Goal: Task Accomplishment & Management: Manage account settings

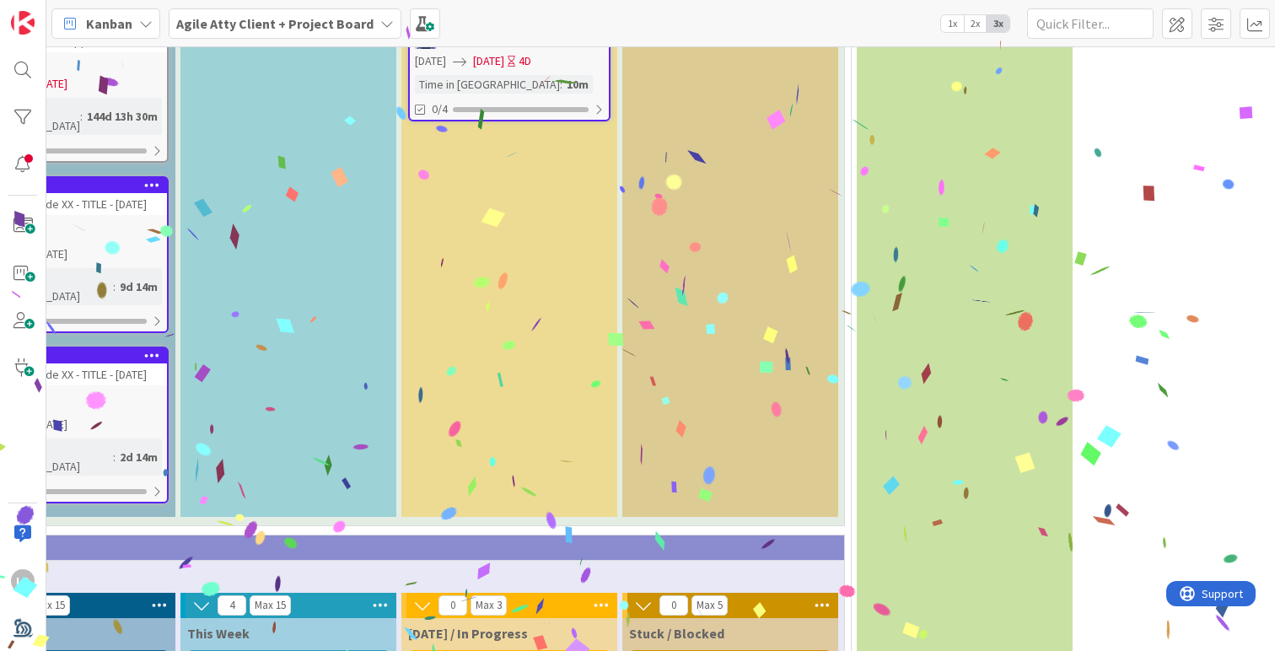
scroll to position [3972, 575]
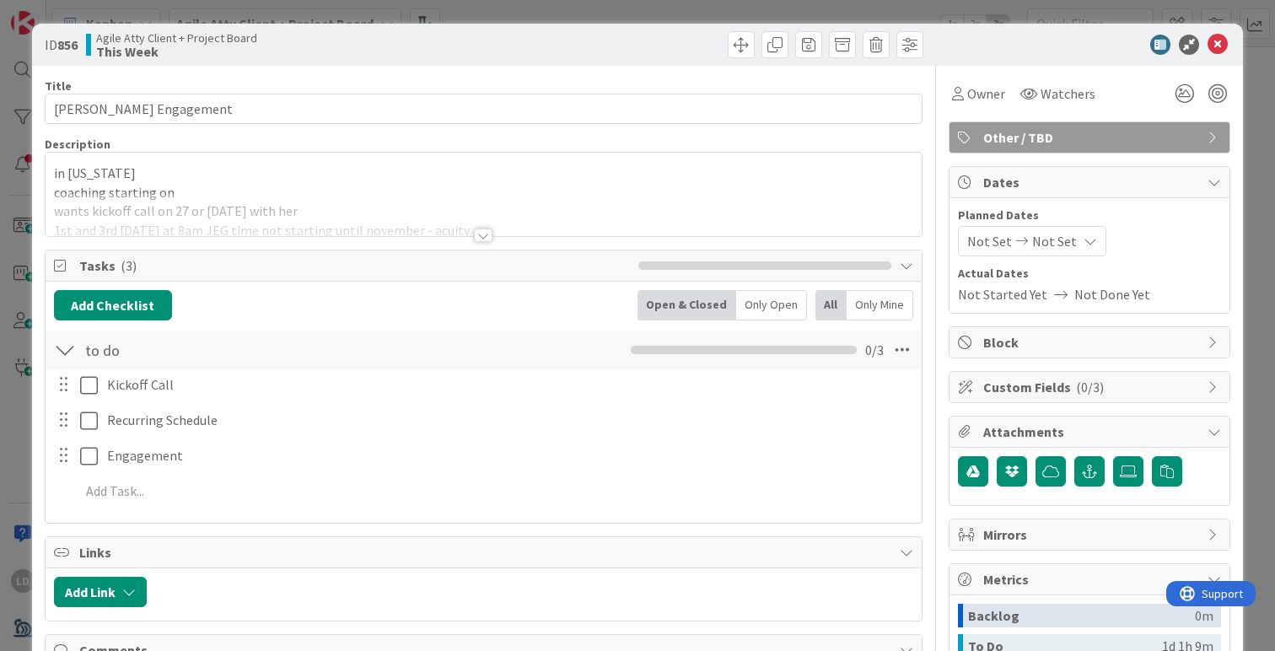
click at [485, 233] on div at bounding box center [483, 234] width 19 height 13
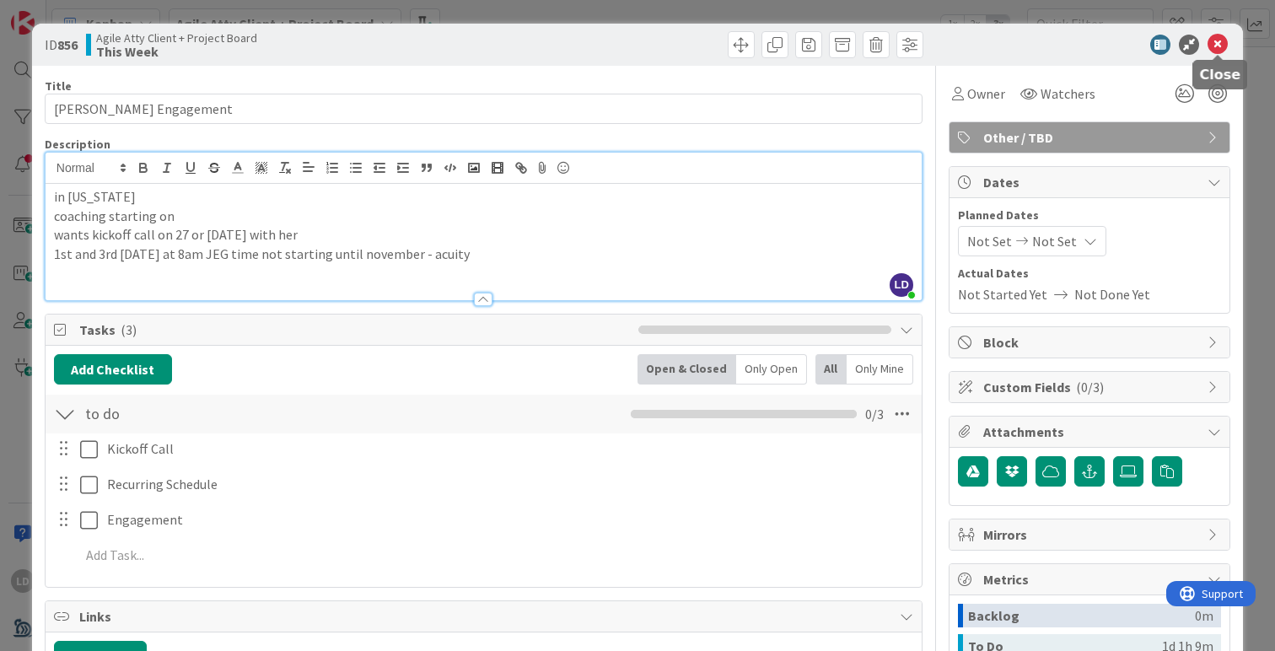
click at [1216, 45] on icon at bounding box center [1217, 45] width 20 height 20
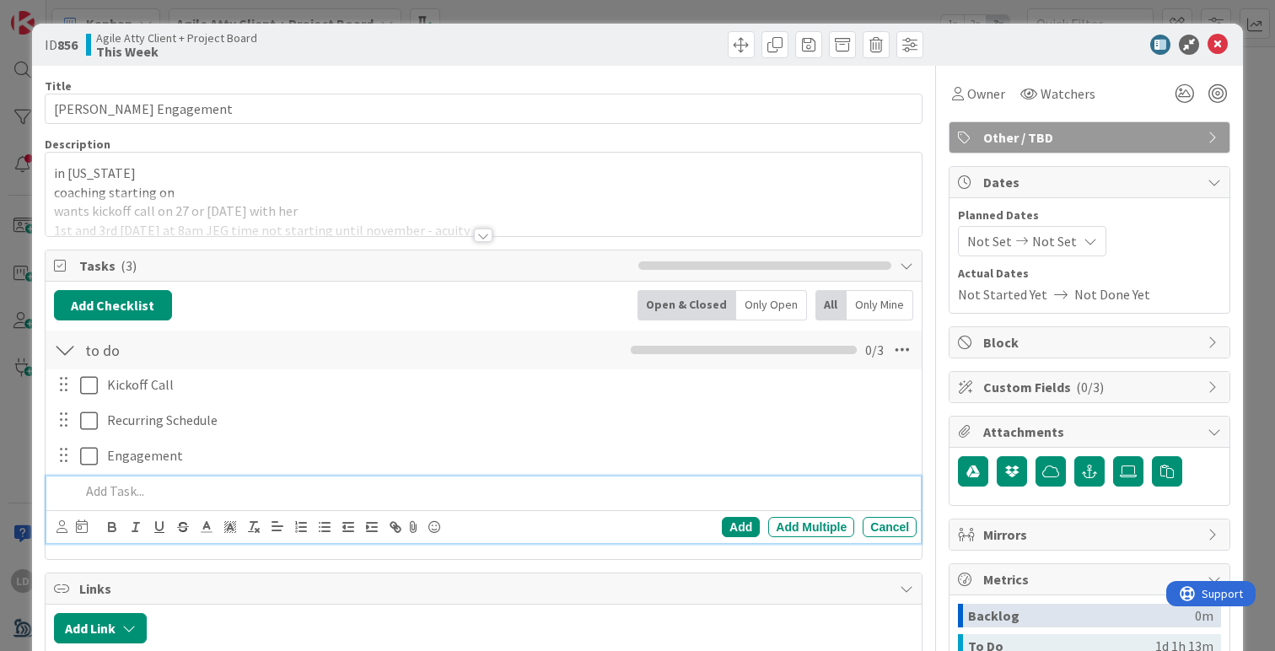
click at [183, 181] on p "in [US_STATE]" at bounding box center [483, 173] width 859 height 19
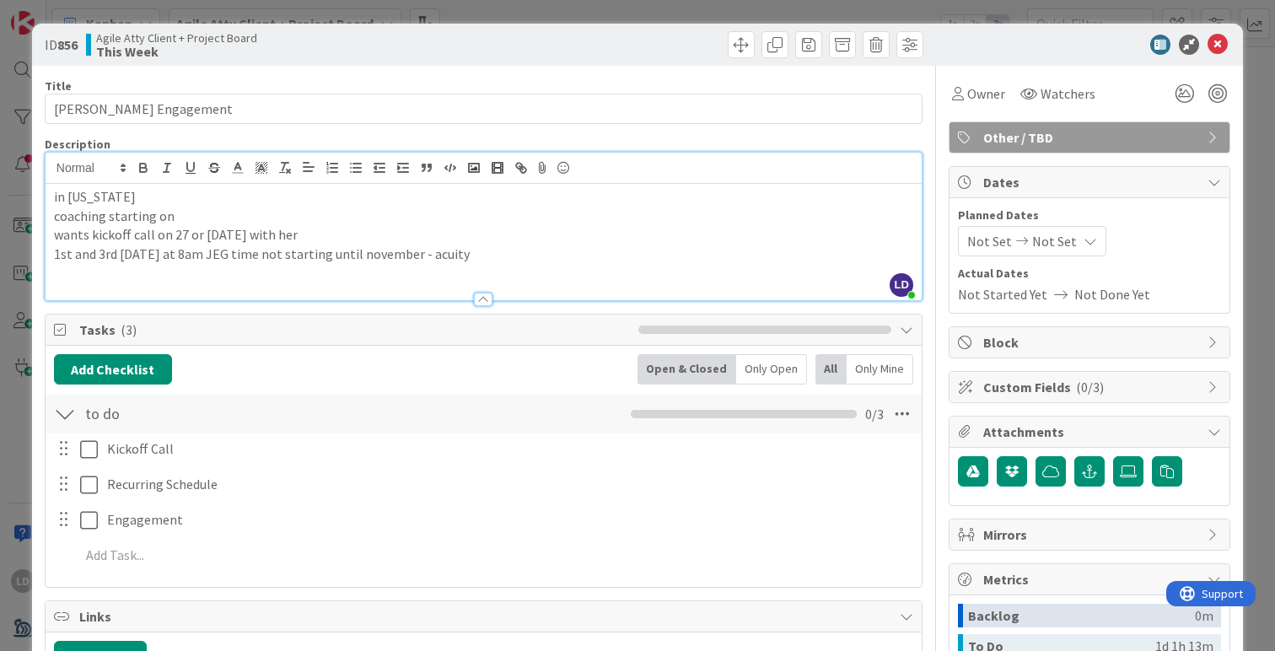
click at [363, 236] on p "wants kickoff call on 27 or [DATE] with her" at bounding box center [483, 234] width 859 height 19
click at [524, 242] on p "wants kickoff call on 27 or [DATE] with her - emailed [PERSON_NAME] 10/8" at bounding box center [483, 234] width 859 height 19
click at [1217, 42] on icon at bounding box center [1217, 45] width 20 height 20
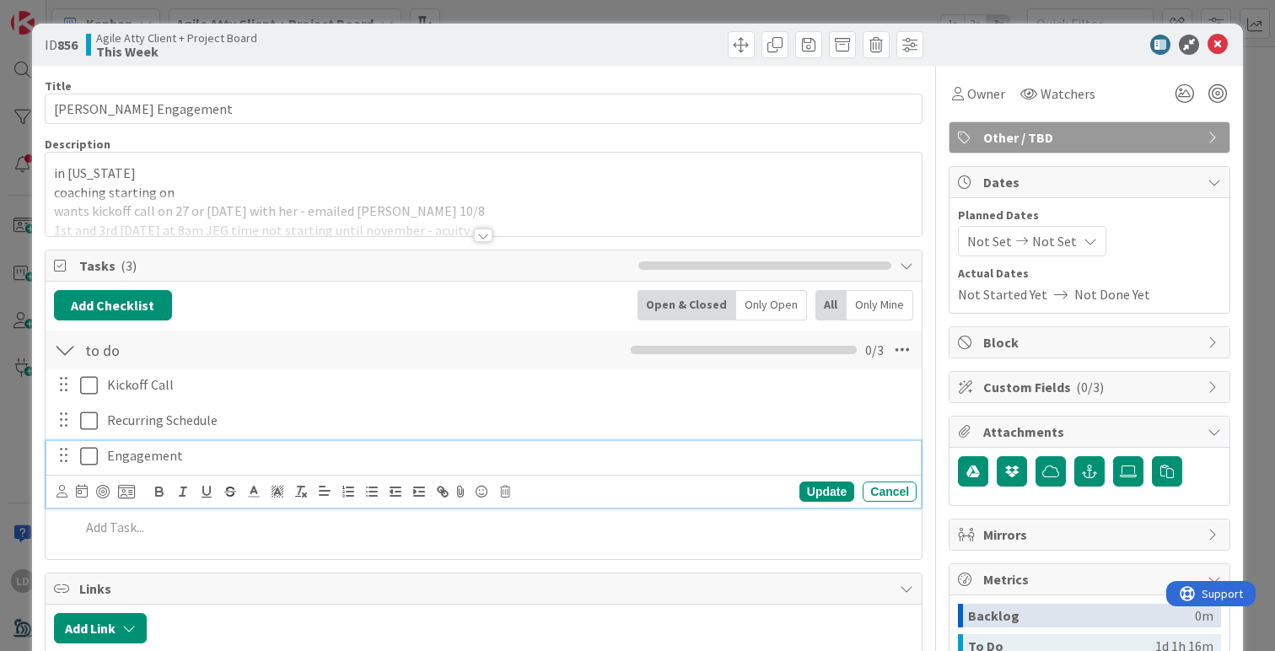
click at [86, 457] on icon at bounding box center [89, 456] width 18 height 20
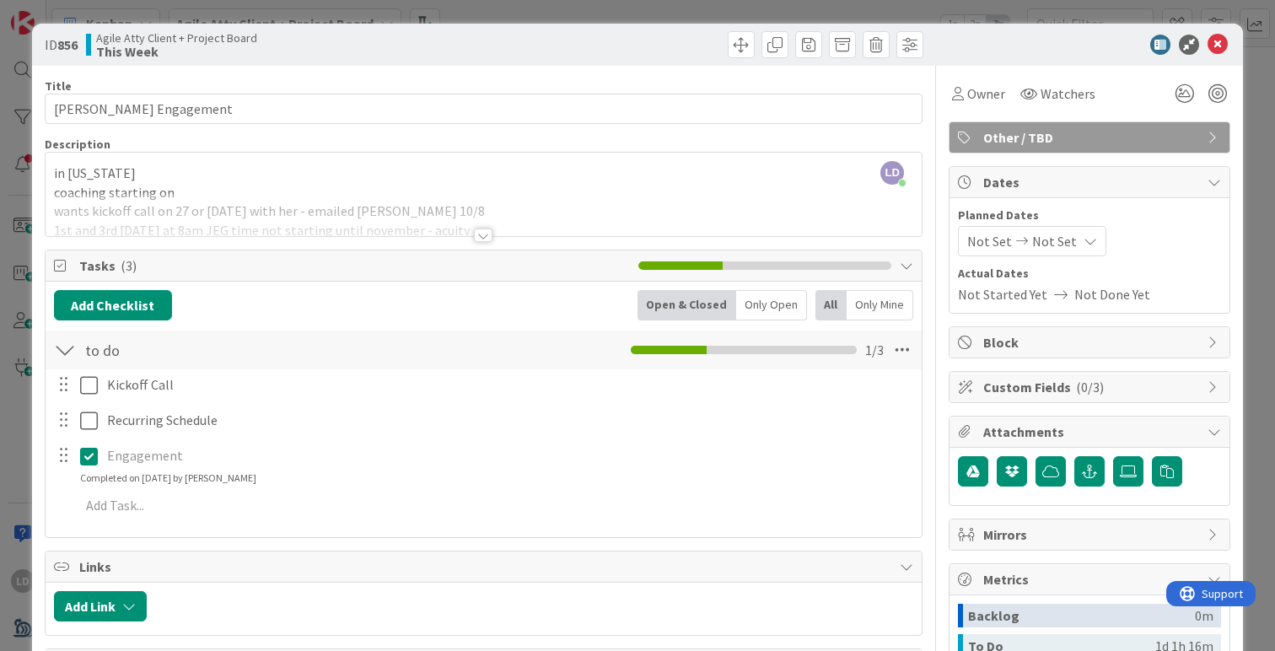
click at [482, 231] on div at bounding box center [483, 234] width 19 height 13
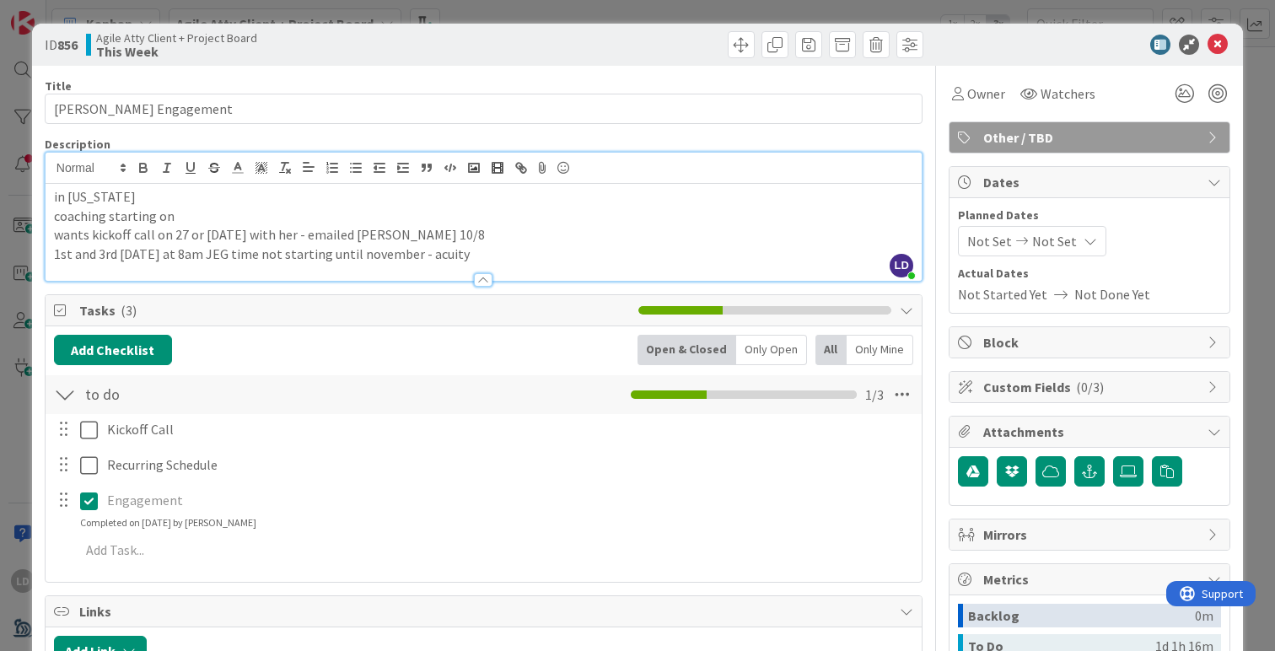
click at [482, 282] on div at bounding box center [483, 279] width 19 height 13
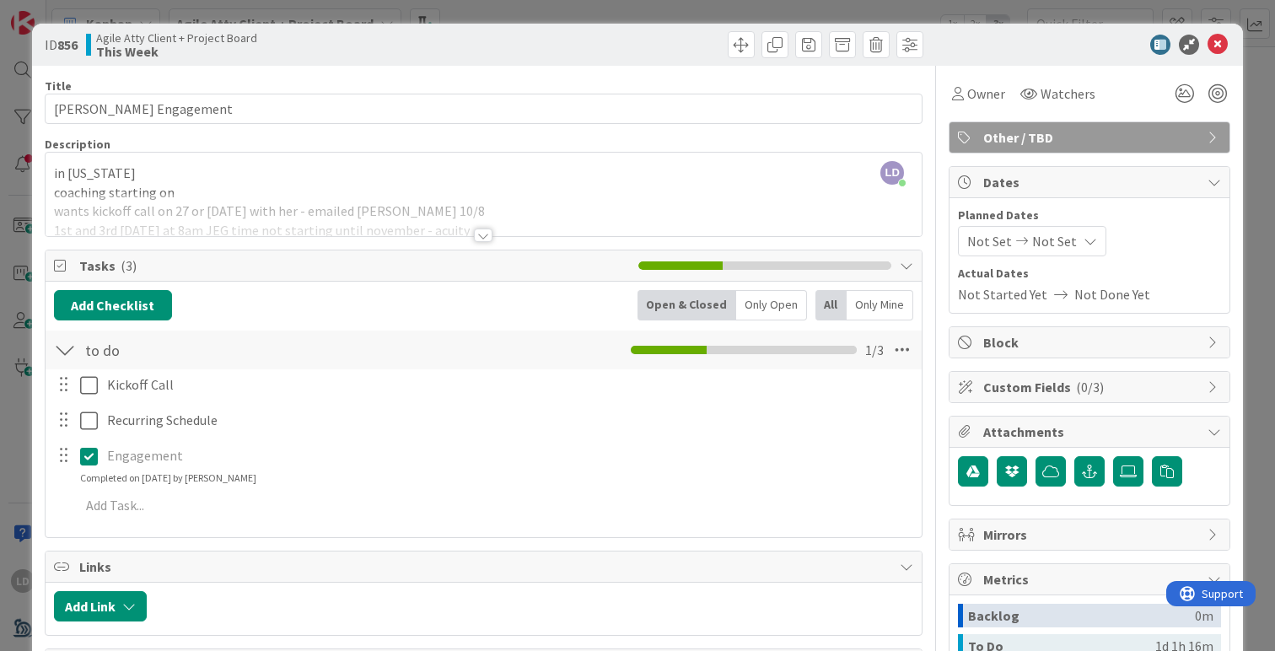
click at [491, 234] on div at bounding box center [483, 234] width 19 height 13
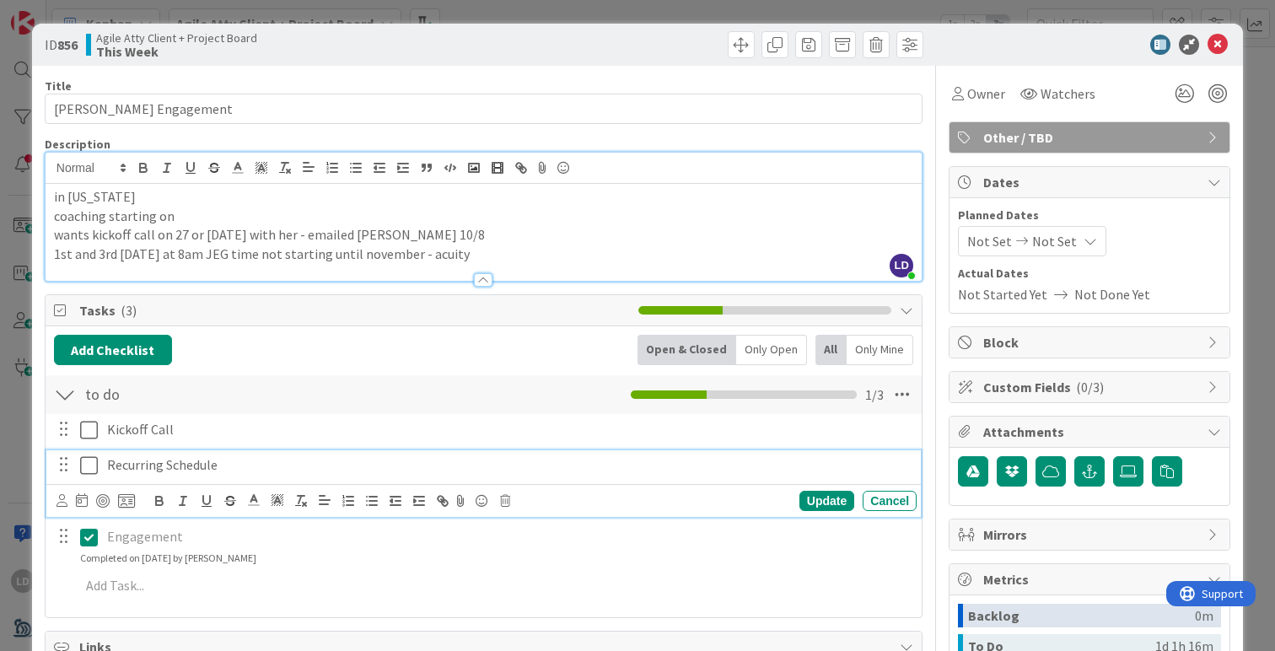
click at [99, 467] on button at bounding box center [90, 465] width 20 height 27
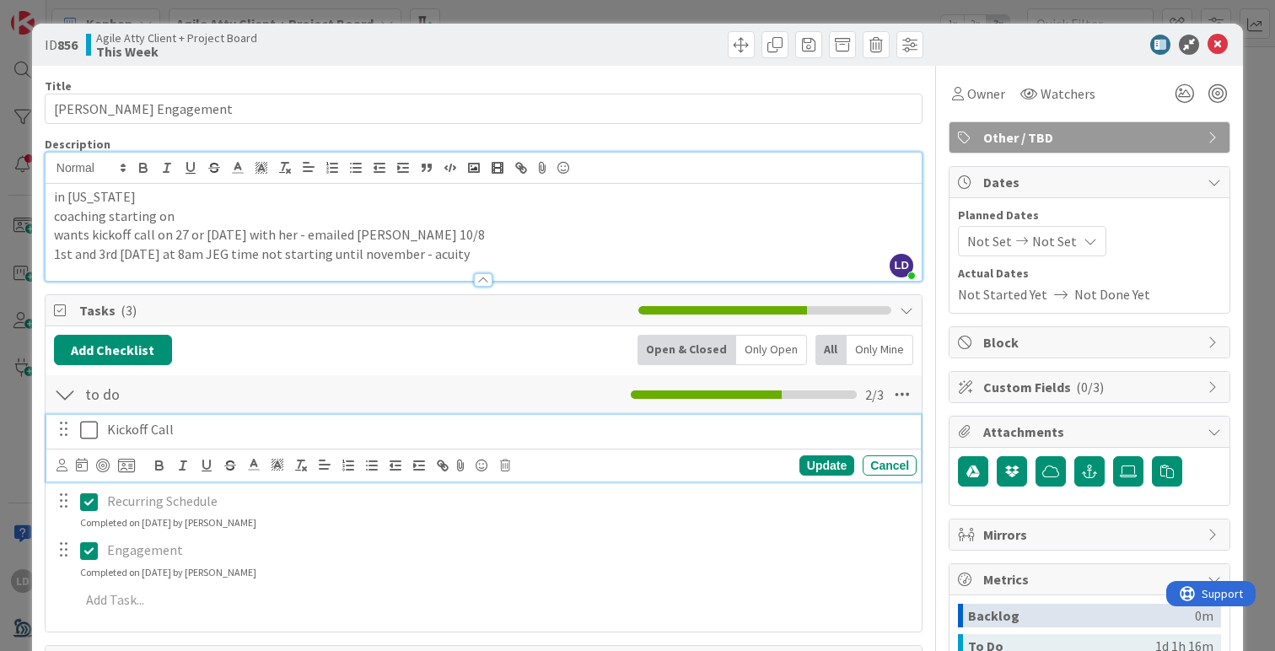
click at [400, 433] on p "Kickoff Call" at bounding box center [508, 429] width 803 height 19
click at [516, 372] on div "Add Checklist Open & Closed Only Open All Only Mine to do Checklist Name 5 / 64…" at bounding box center [483, 479] width 859 height 288
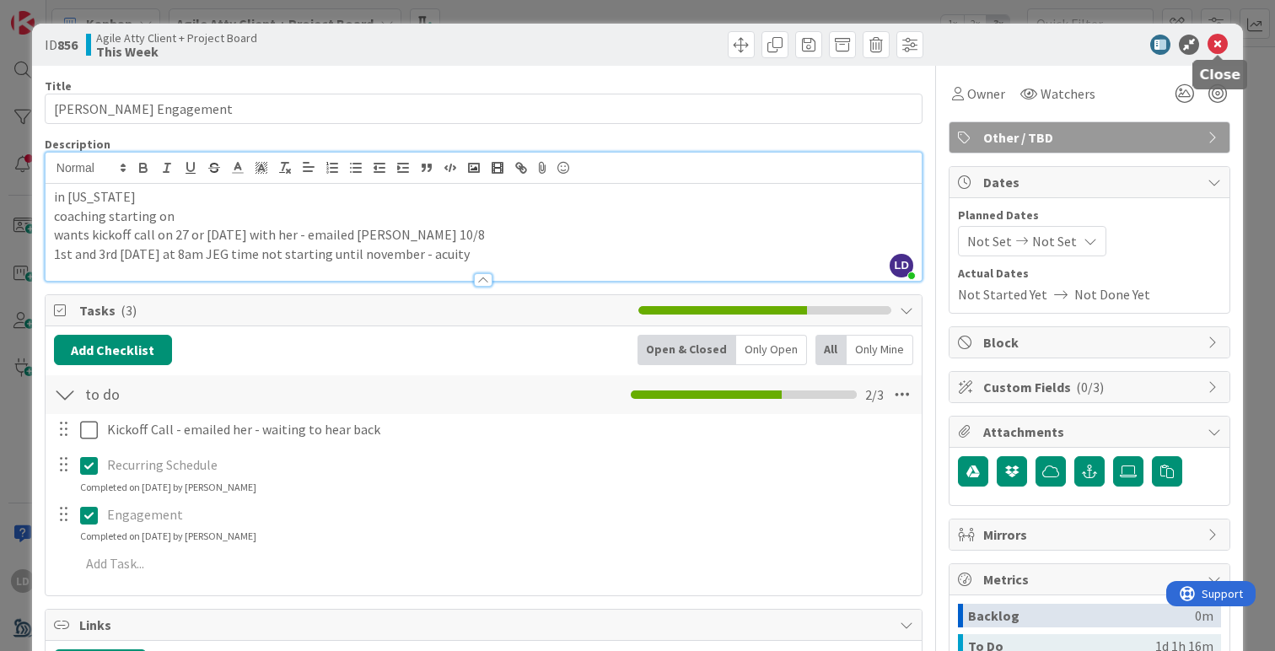
click at [1227, 38] on icon at bounding box center [1217, 45] width 20 height 20
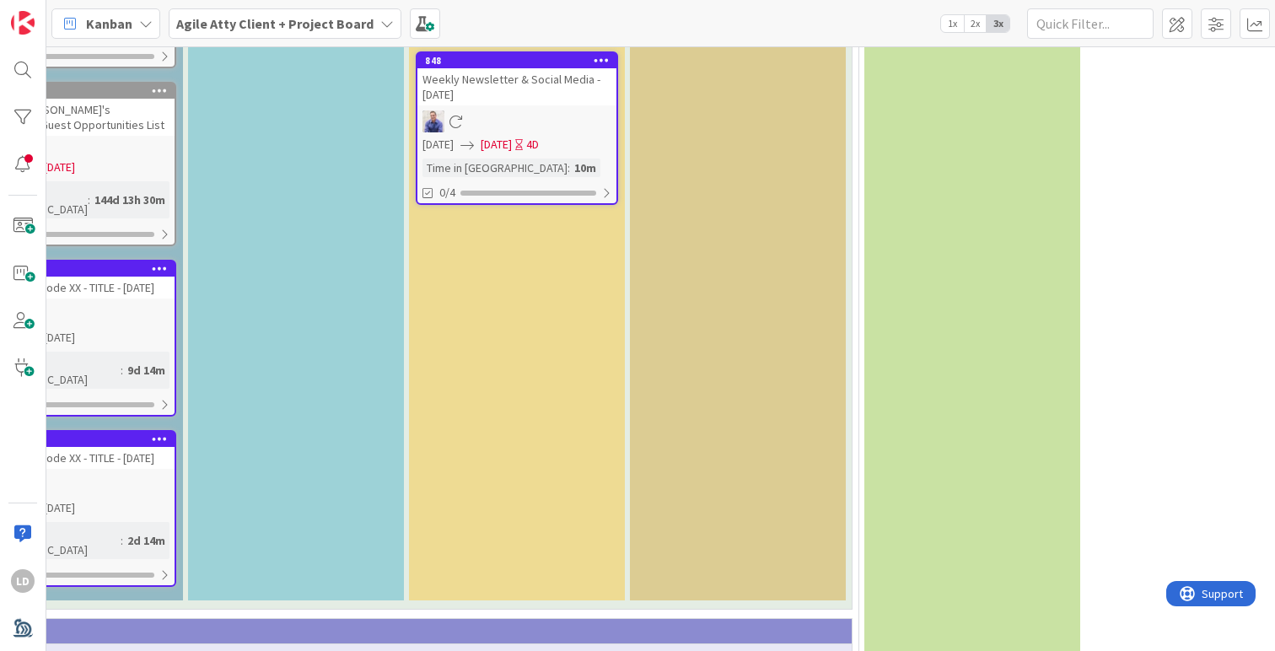
scroll to position [3849, 567]
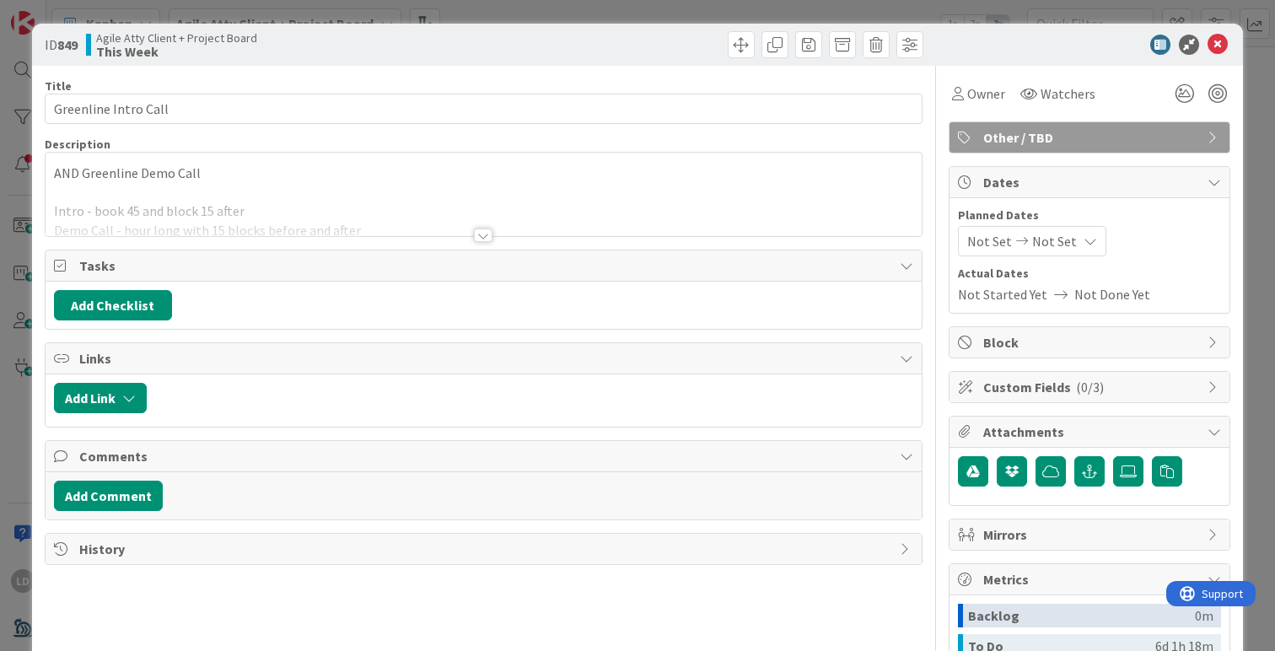
click at [486, 232] on div at bounding box center [483, 234] width 19 height 13
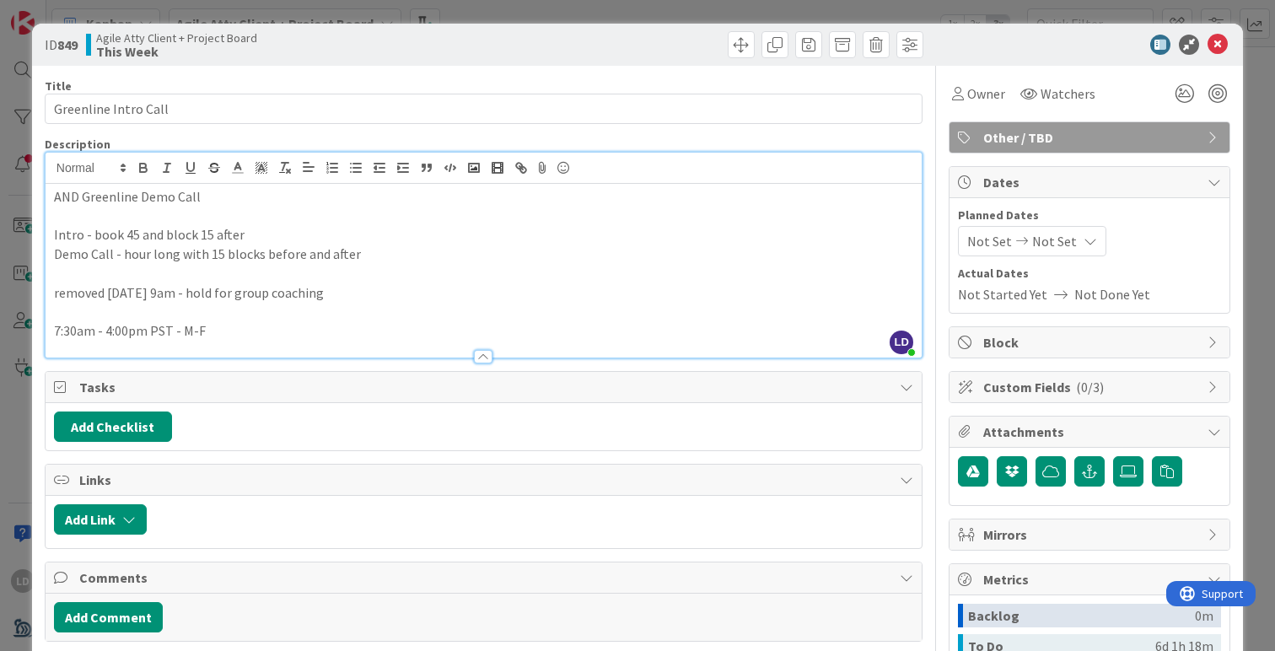
click at [280, 204] on p "AND Greenline Demo Call" at bounding box center [483, 196] width 859 height 19
paste div
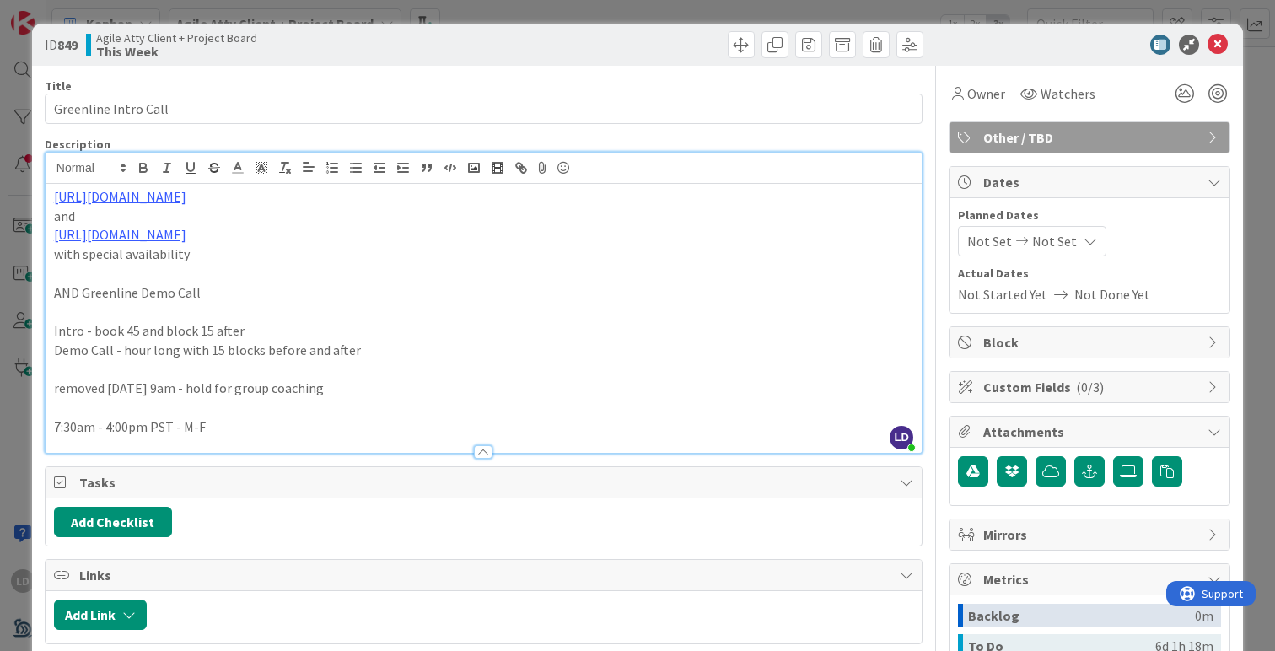
click at [941, 64] on div "ID 849 Agile Atty Client + Project Board This Week" at bounding box center [637, 45] width 1211 height 42
click at [1218, 48] on icon at bounding box center [1217, 45] width 20 height 20
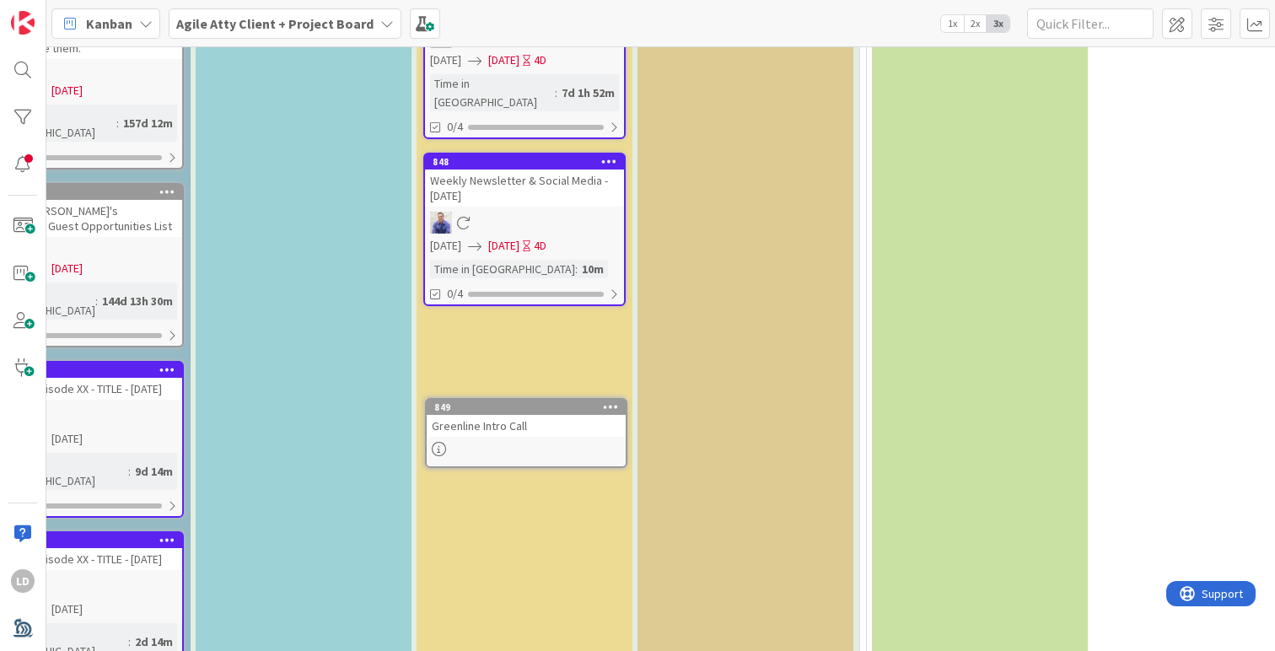
scroll to position [3747, 557]
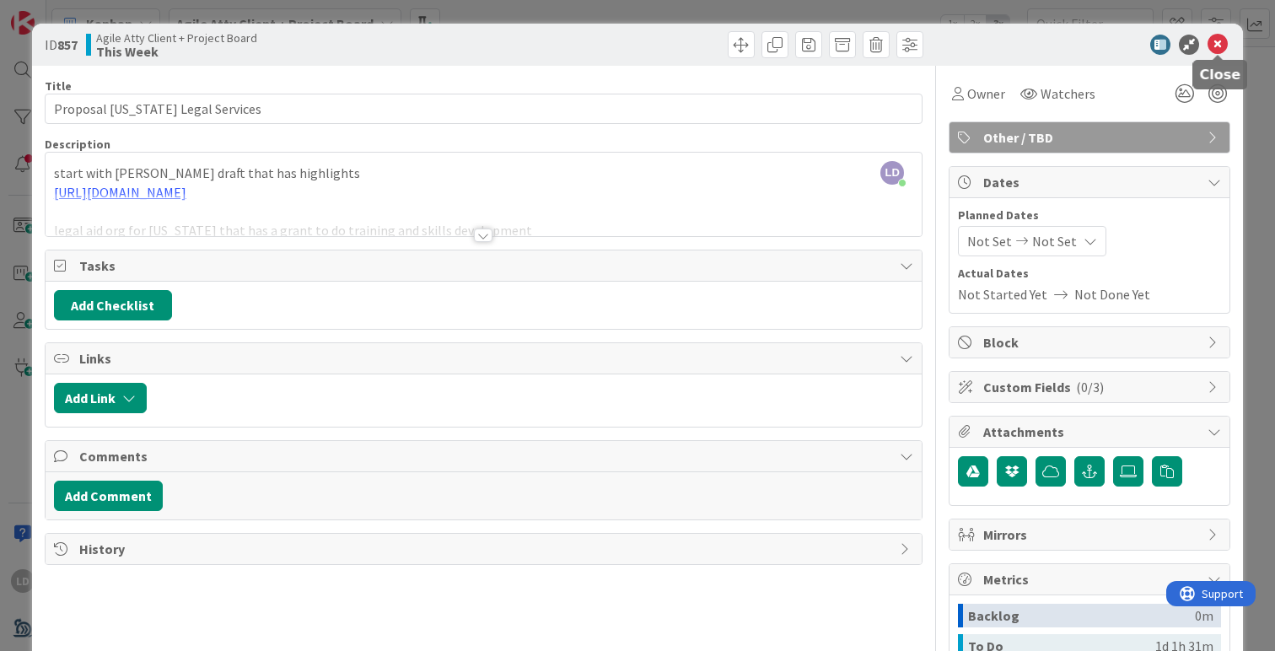
click at [1223, 49] on icon at bounding box center [1217, 45] width 20 height 20
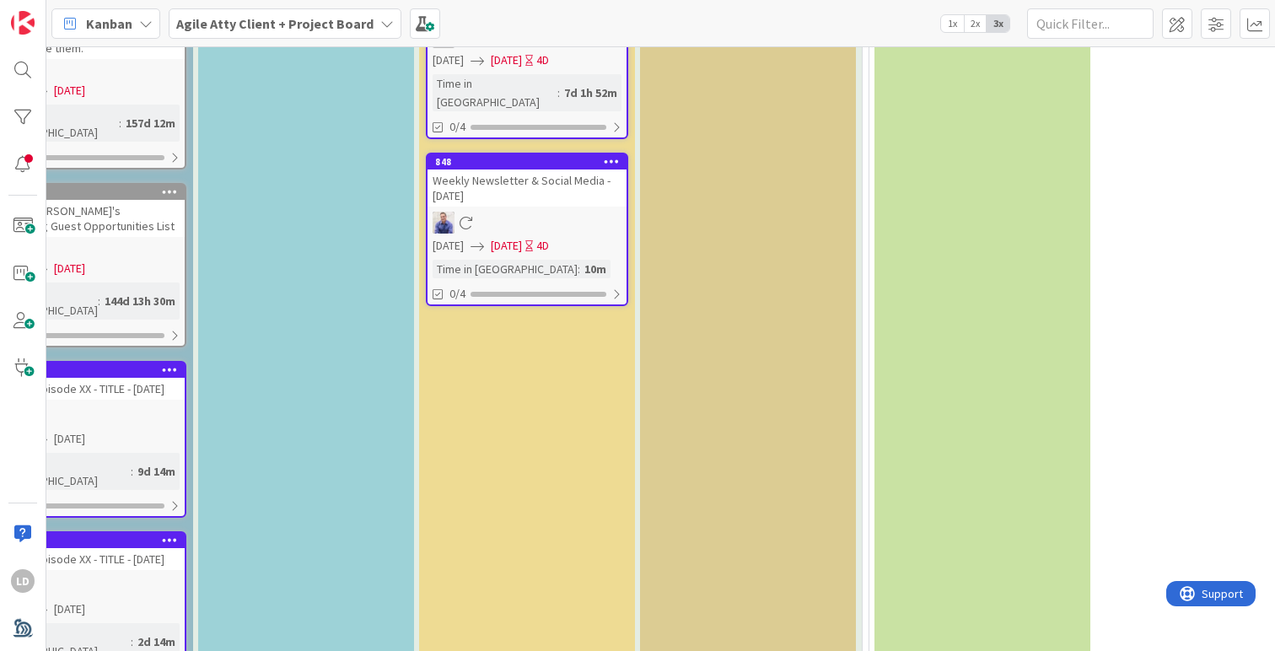
type textarea "x"
type textarea "S"
type textarea "x"
type textarea "Se"
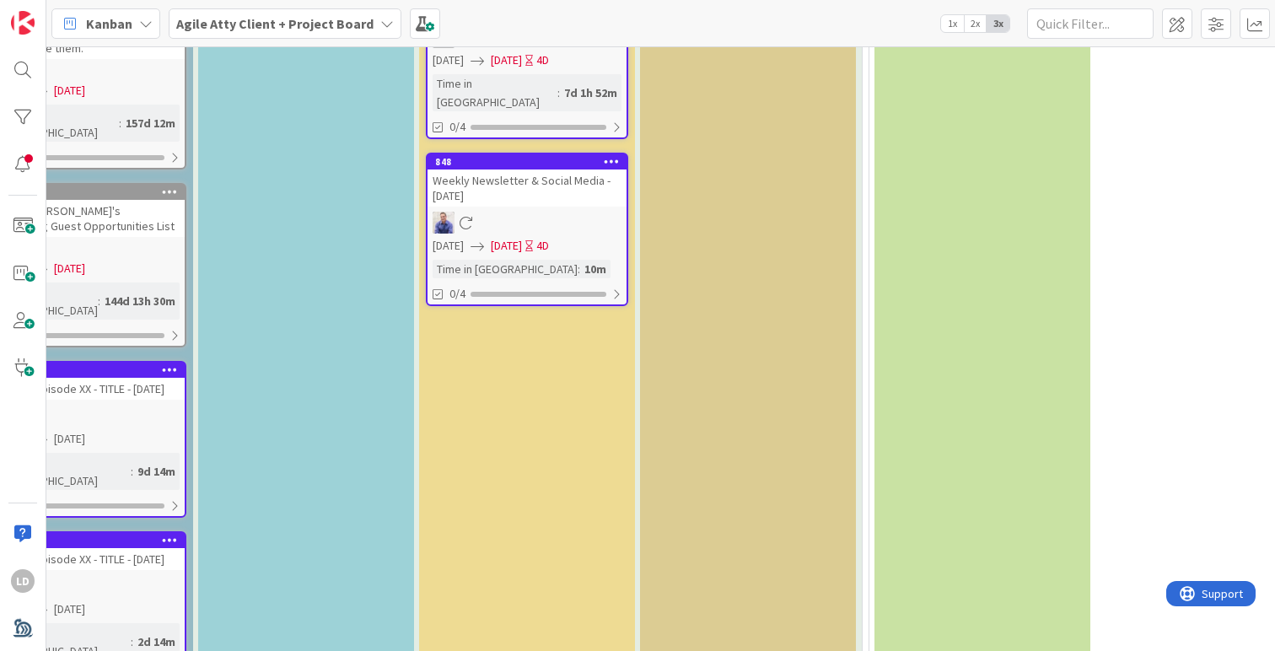
type textarea "x"
type textarea "Sea"
type textarea "x"
type textarea "Seas"
type textarea "x"
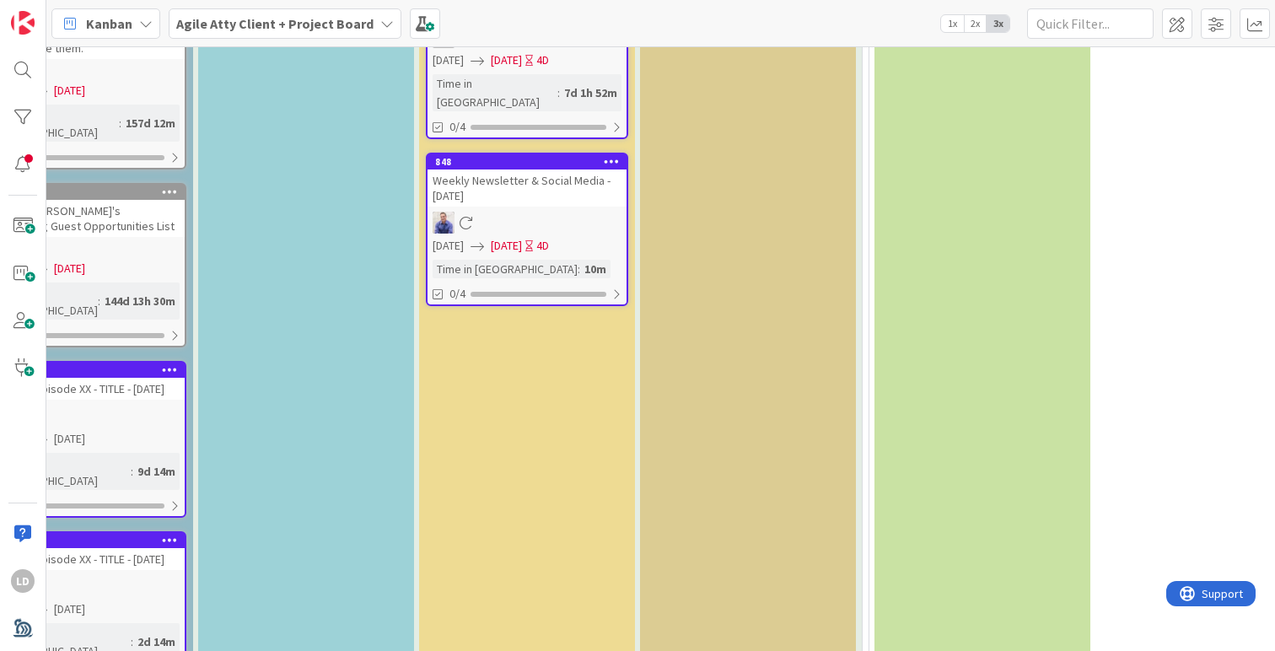
type textarea "Season"
type textarea "x"
type textarea "Seasons"
type textarea "x"
type textarea "Seasons"
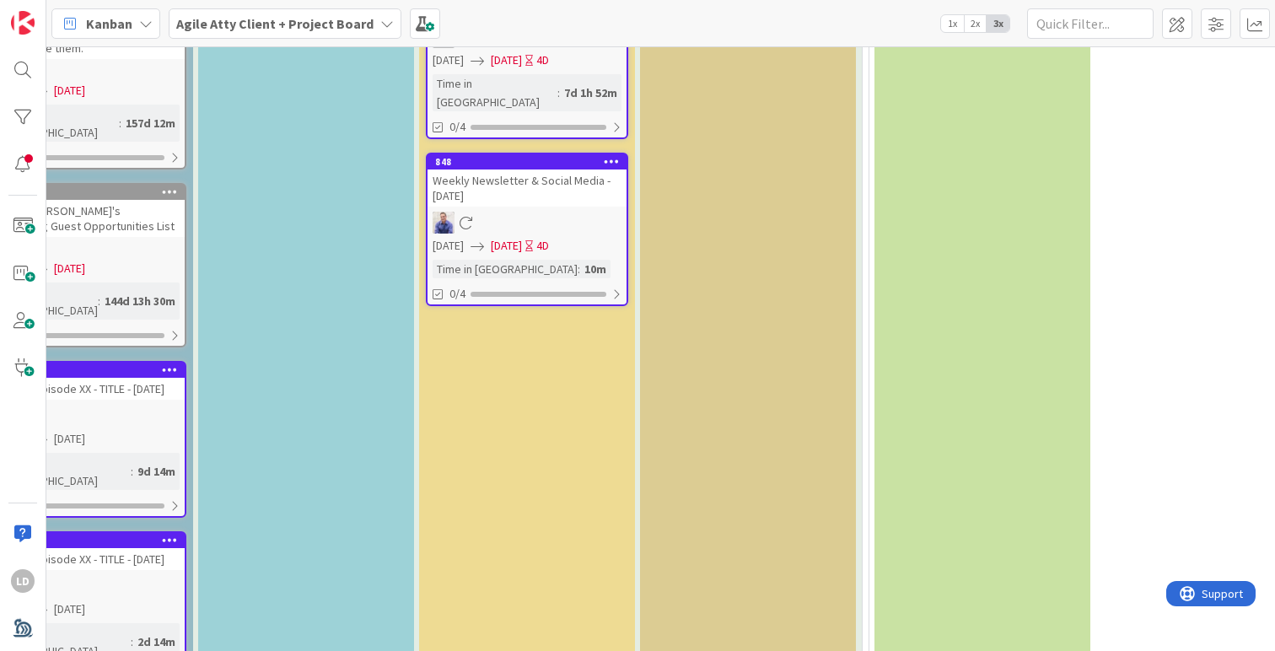
type textarea "x"
type textarea "Seasons 5"
type textarea "x"
type textarea "Seasons 52"
type textarea "x"
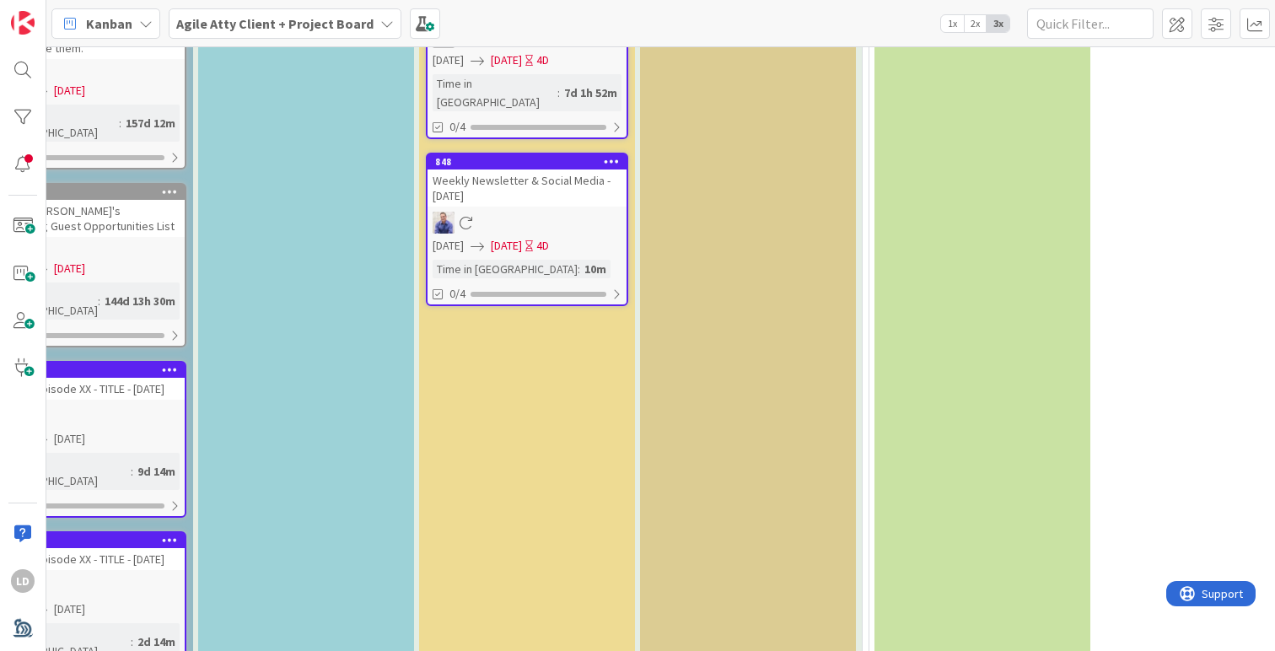
type textarea "Seasons 52"
type textarea "x"
type textarea "Seasons 52 A"
type textarea "x"
type textarea "Seasons 52 Ar"
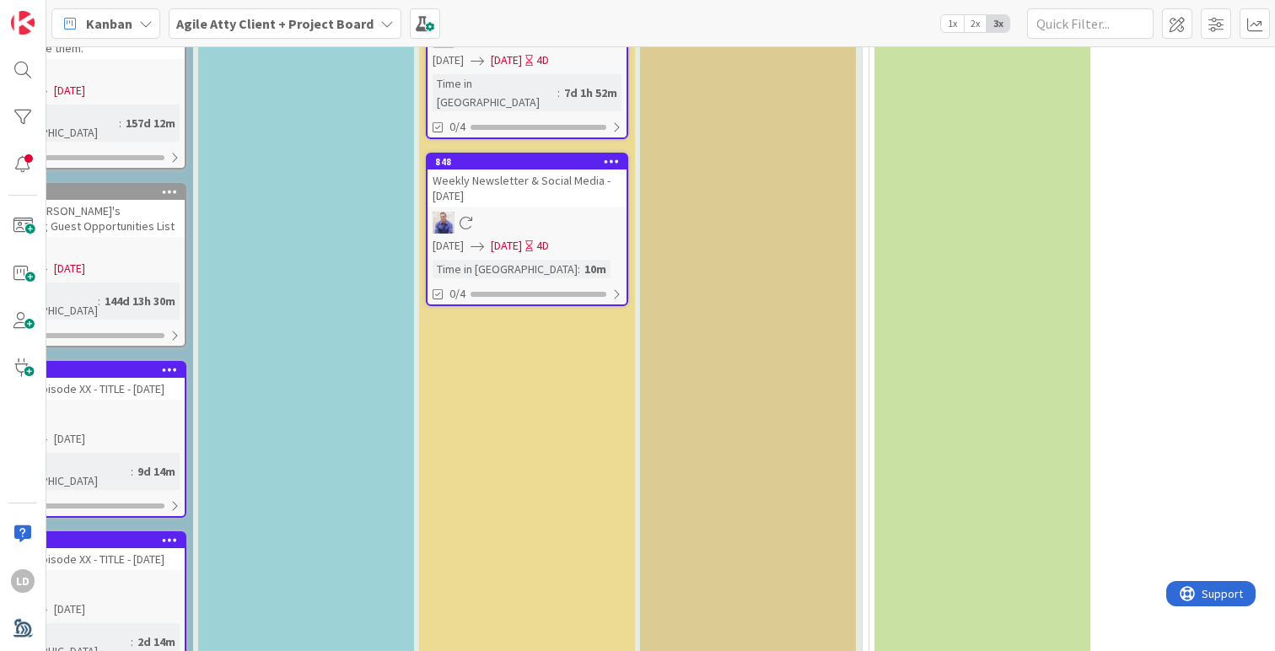
type textarea "x"
type textarea "Seasons 52 A"
type textarea "x"
type textarea "Seasons 52 Aur"
type textarea "x"
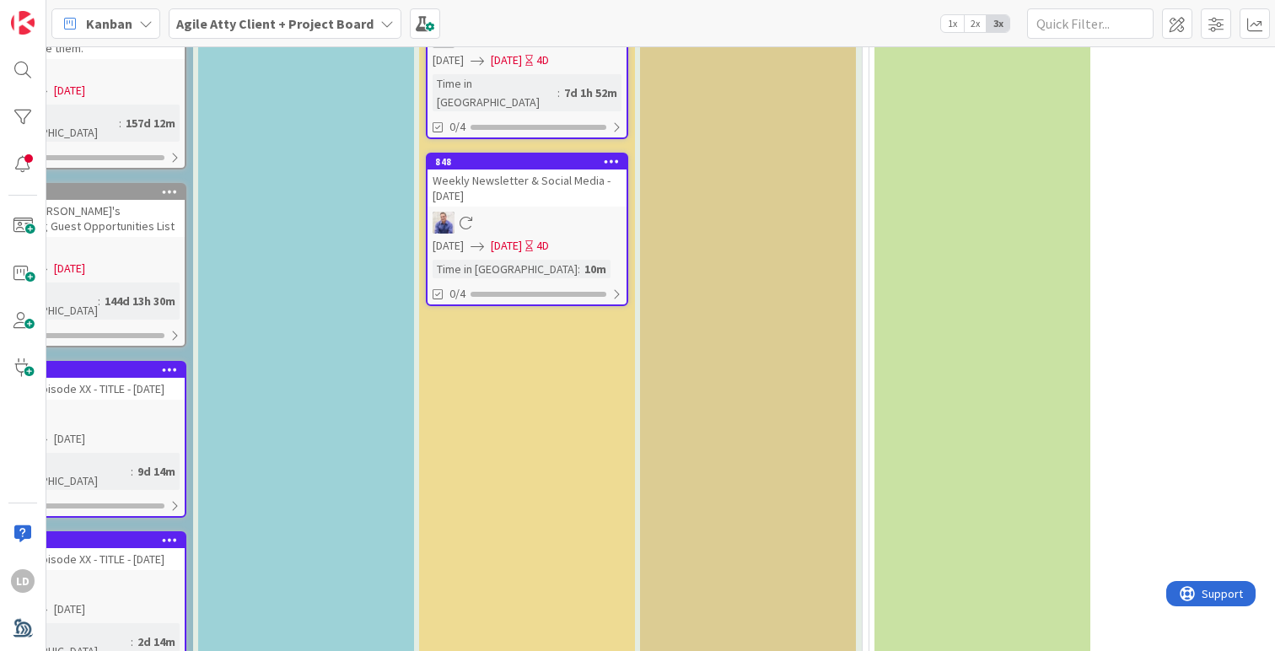
type textarea "Seasons 52 Aurp"
type textarea "x"
type textarea "Seasons 52 Aurpl"
type textarea "x"
type textarea "Seasons 52 Aurple"
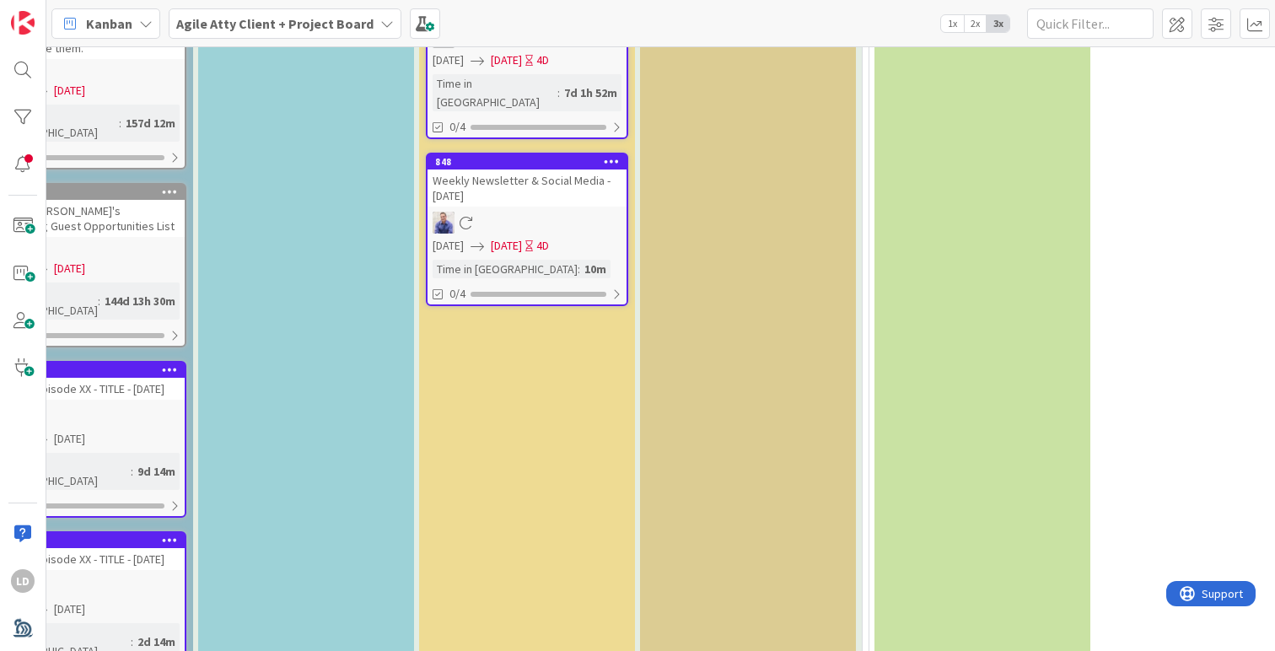
type textarea "x"
type textarea "Seasons 52 Aurpley"
type textarea "x"
type textarea "Seasons 52 Aurple"
type textarea "x"
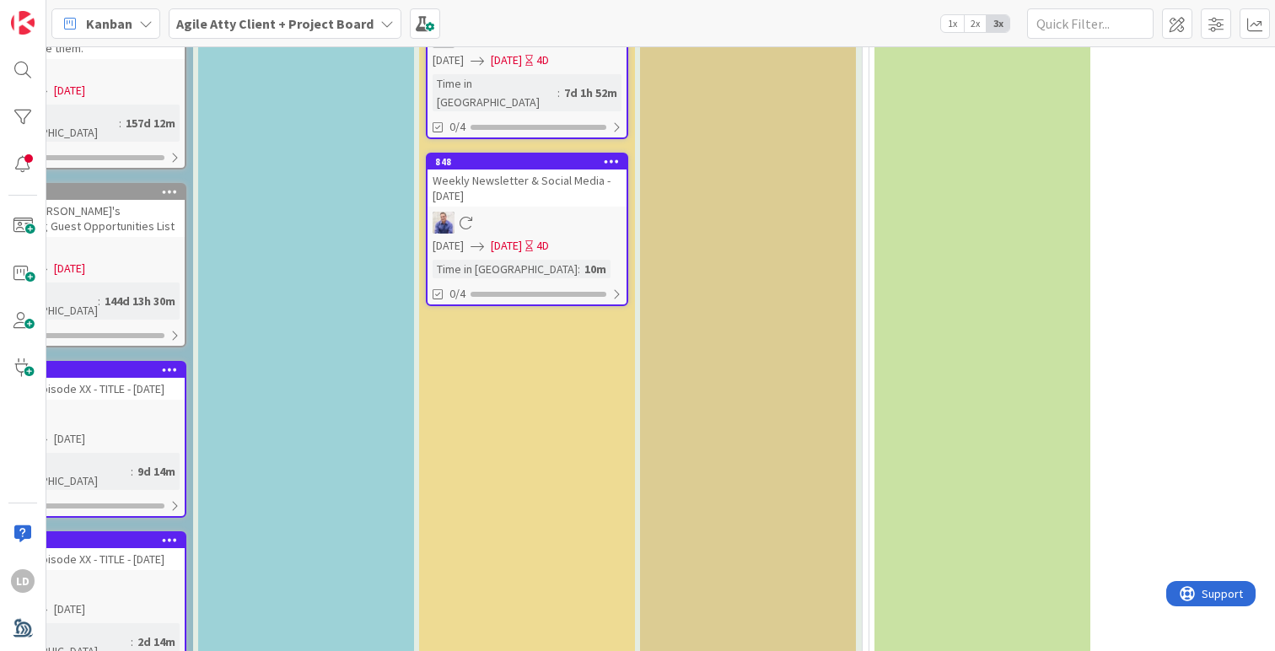
type textarea "Seasons 52 Aurpl"
type textarea "x"
type textarea "Seasons 52 Aur"
type textarea "x"
type textarea "Seasons 52 Au"
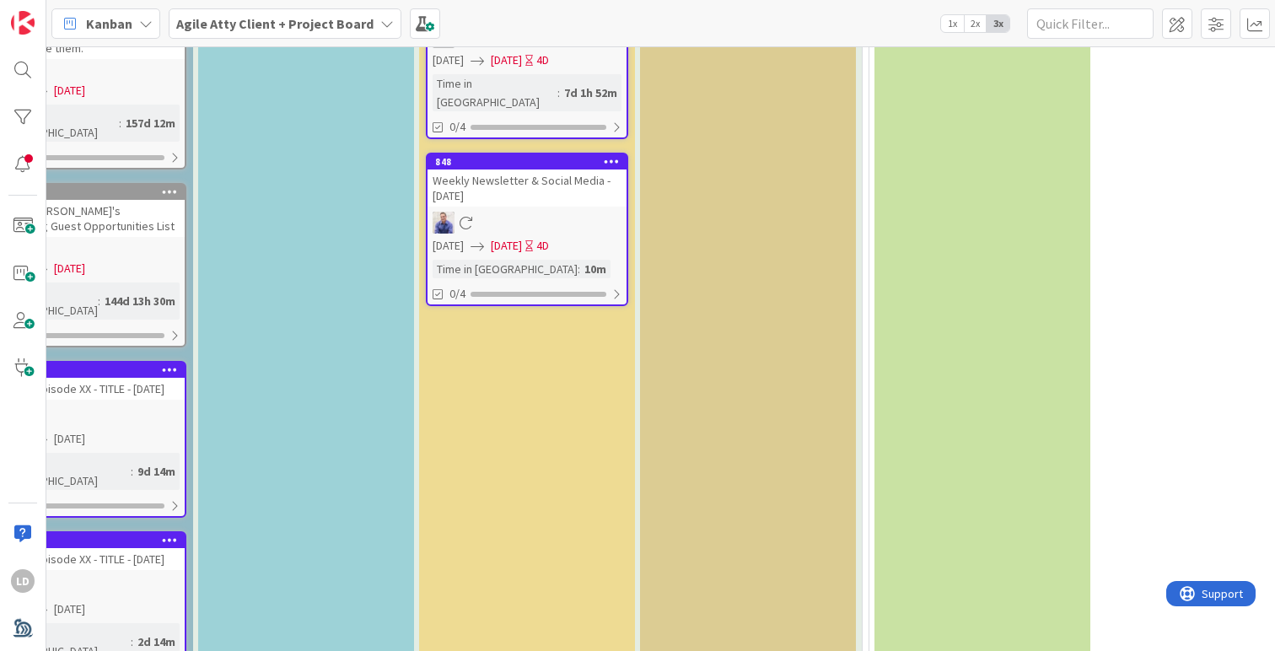
type textarea "x"
type textarea "Seasons 52 A"
type textarea "x"
type textarea "Seasons 52 Air"
type textarea "x"
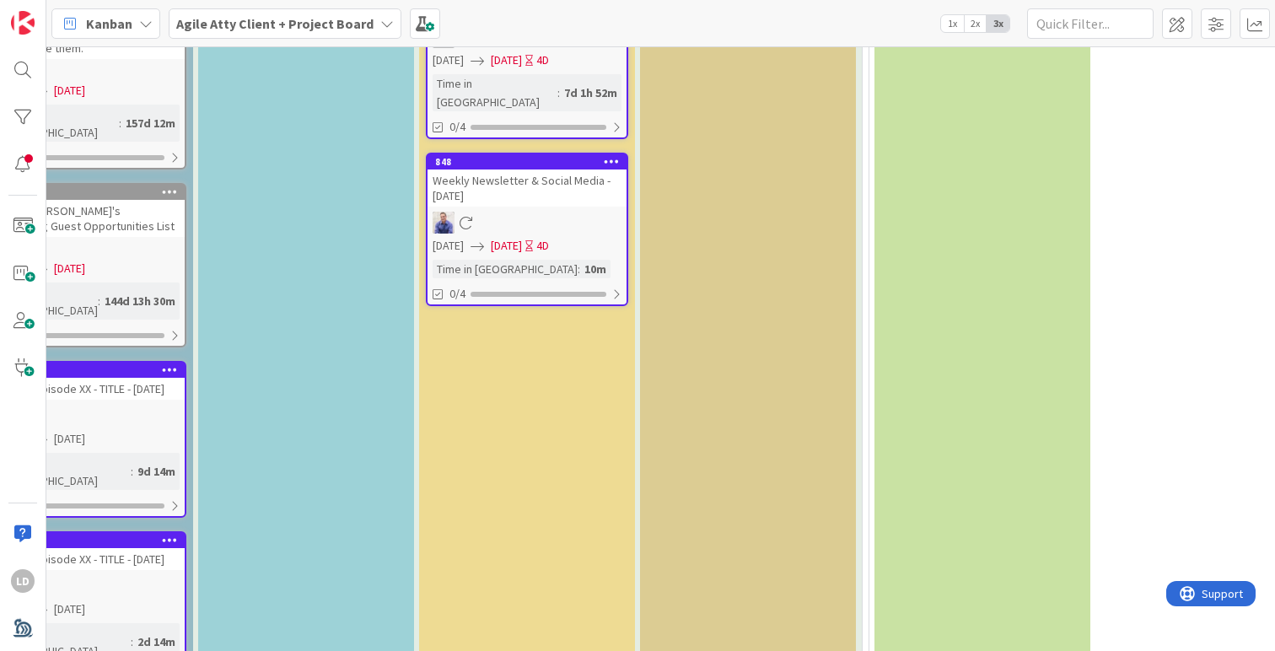
type textarea "Seasons 52 Airp"
type textarea "x"
type textarea "Seasons 52 Airpl"
type textarea "x"
type textarea "Seasons 52 Airpla"
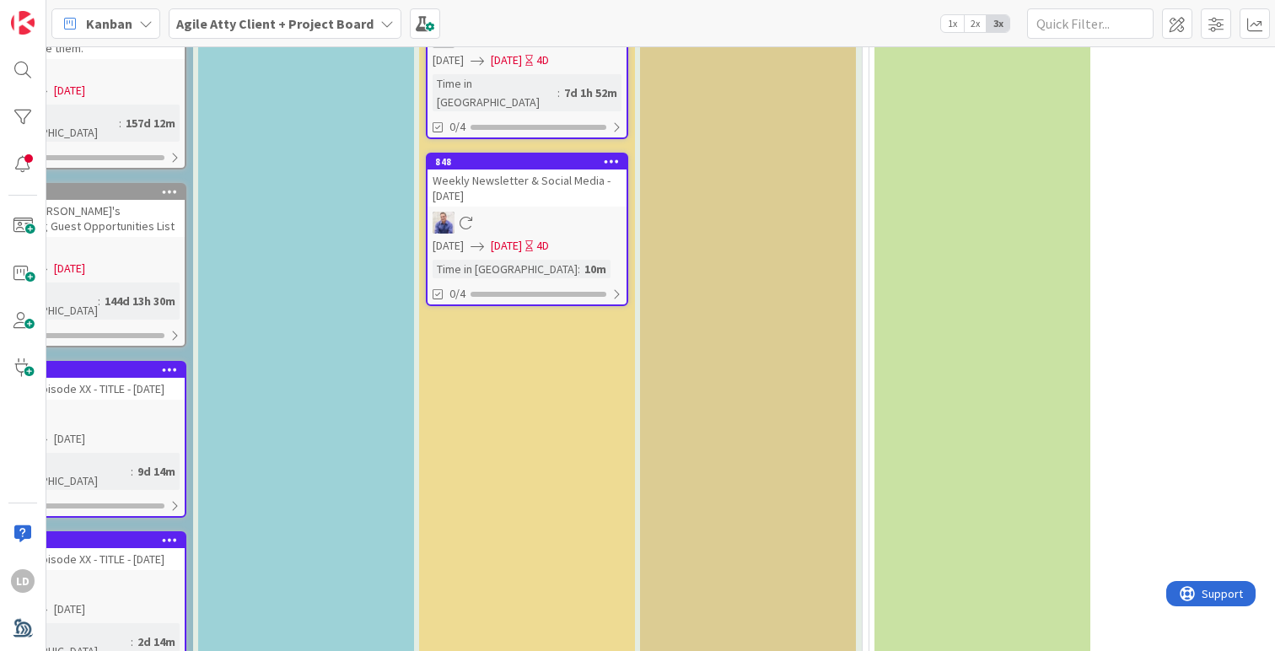
type textarea "x"
type textarea "Seasons 52 Airplay"
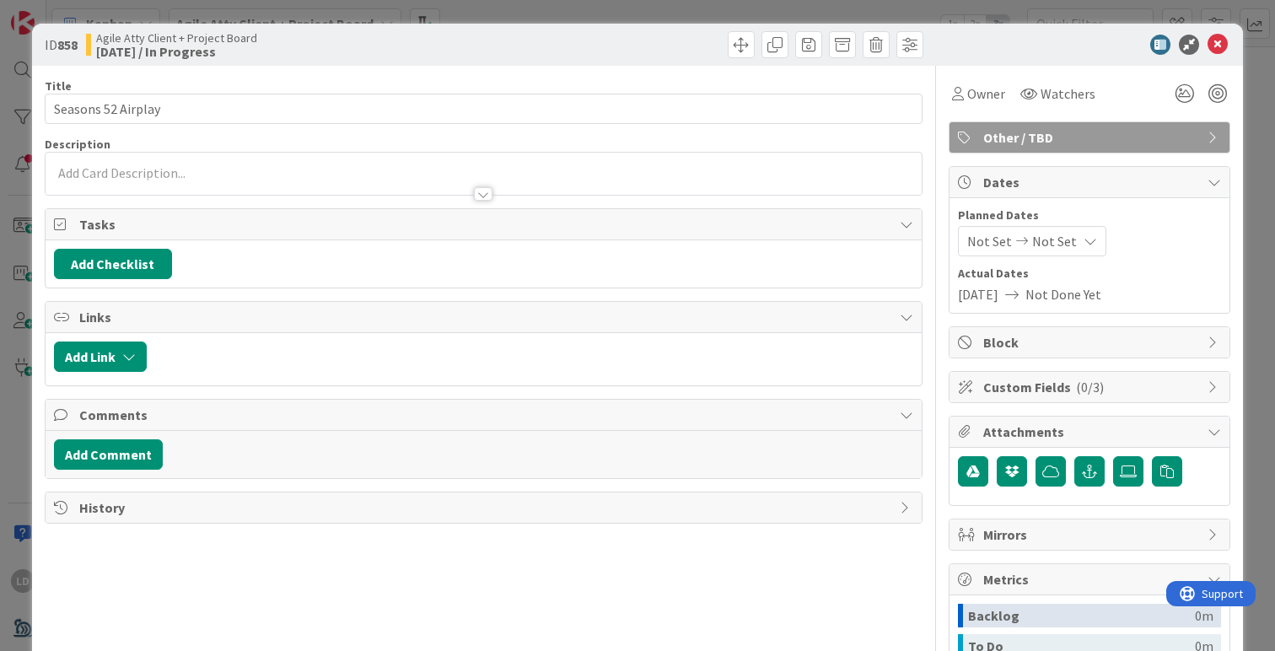
click at [185, 171] on div at bounding box center [484, 174] width 876 height 42
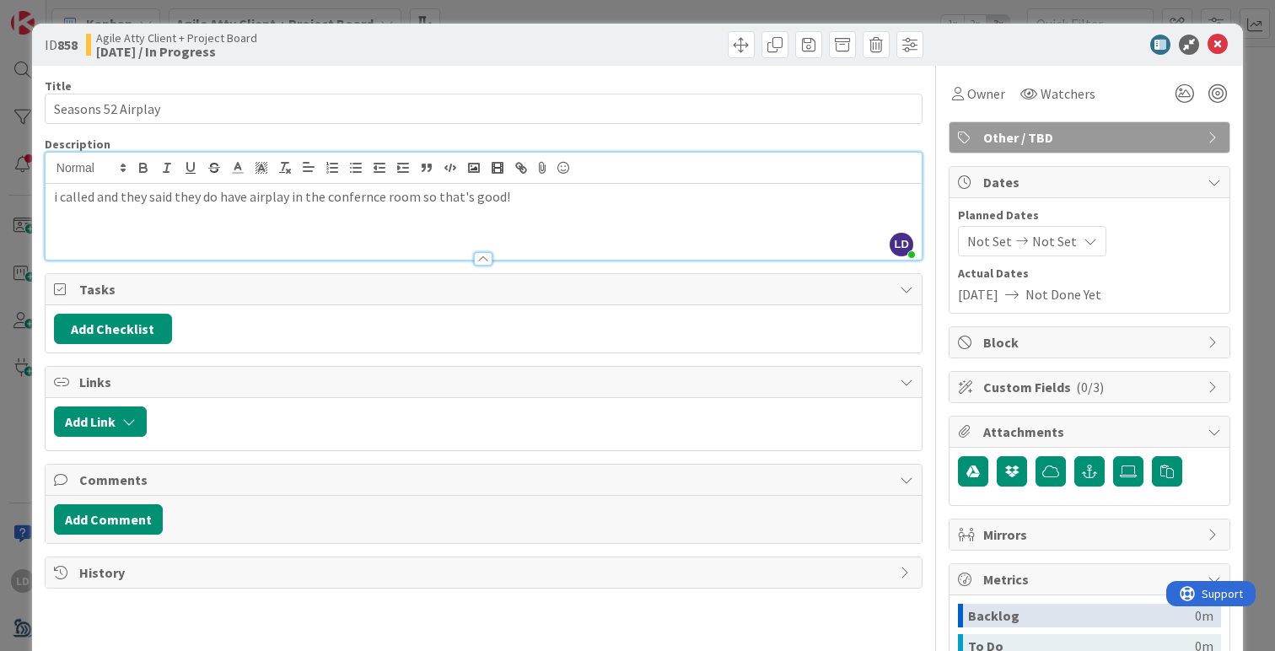
click at [362, 200] on p "i called and they said they do have airplay in the confernce room so that's goo…" at bounding box center [483, 196] width 859 height 19
click at [602, 202] on p "i called and they said they do have airplay in the conference room so that's go…" at bounding box center [483, 196] width 859 height 19
click at [1220, 51] on icon at bounding box center [1217, 45] width 20 height 20
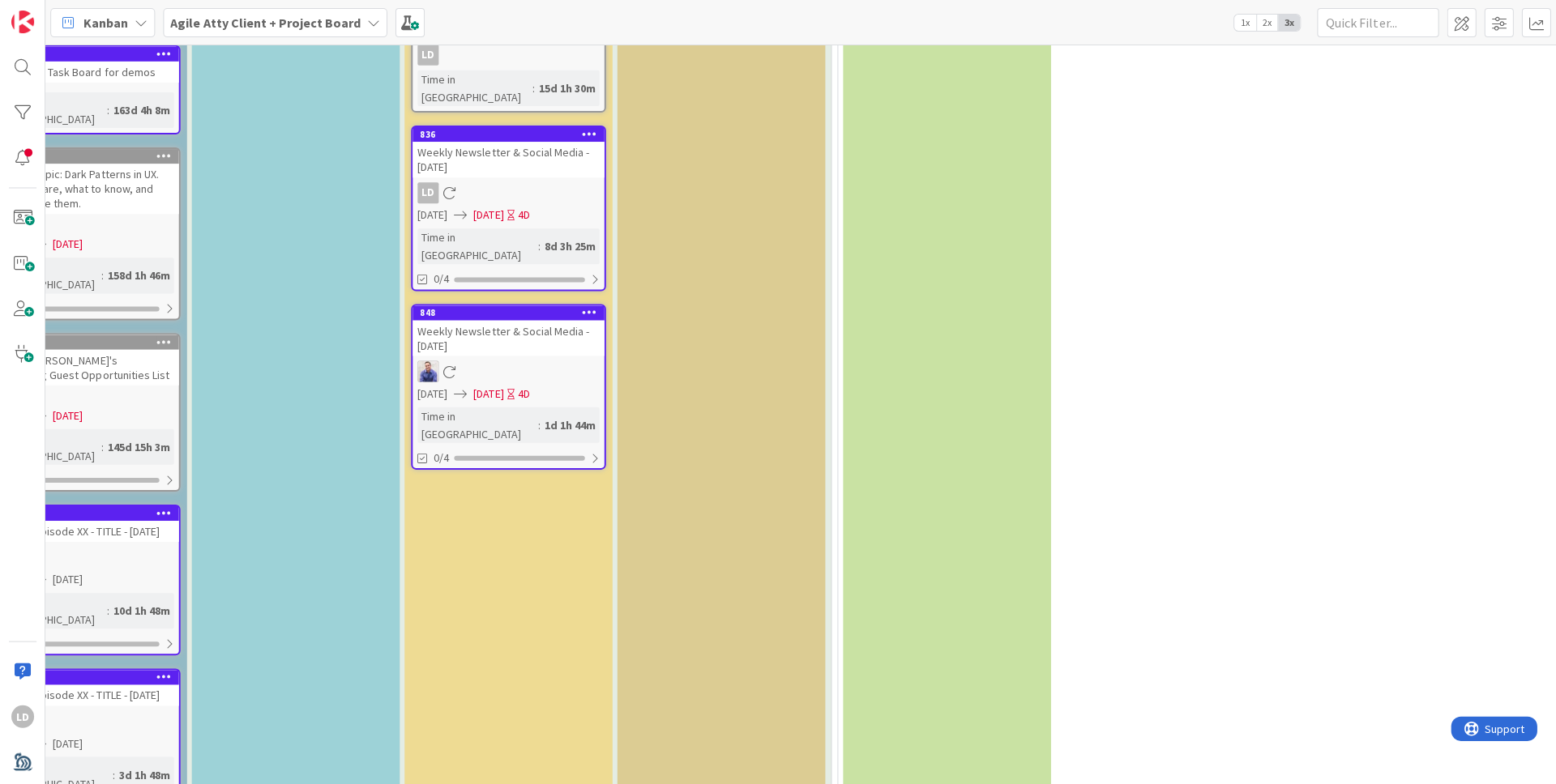
scroll to position [3442, 535]
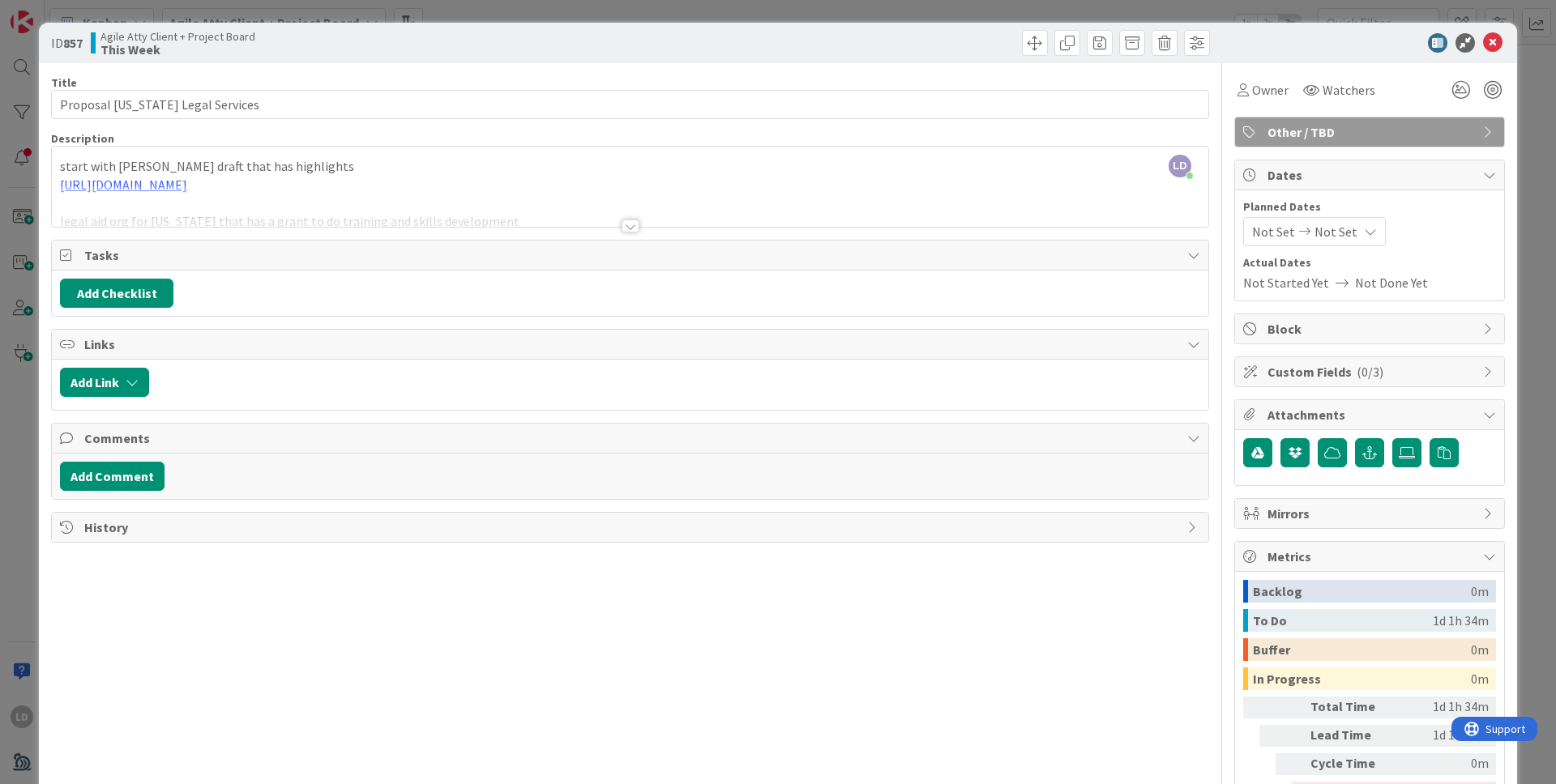
click at [614, 228] on div "Title 31 / 128 Proposal [US_STATE] Legal Services Description [PERSON_NAME] jus…" at bounding box center [630, 455] width 1158 height 785
click at [619, 227] on div at bounding box center [630, 218] width 1158 height 18
click at [627, 225] on div at bounding box center [630, 225] width 18 height 12
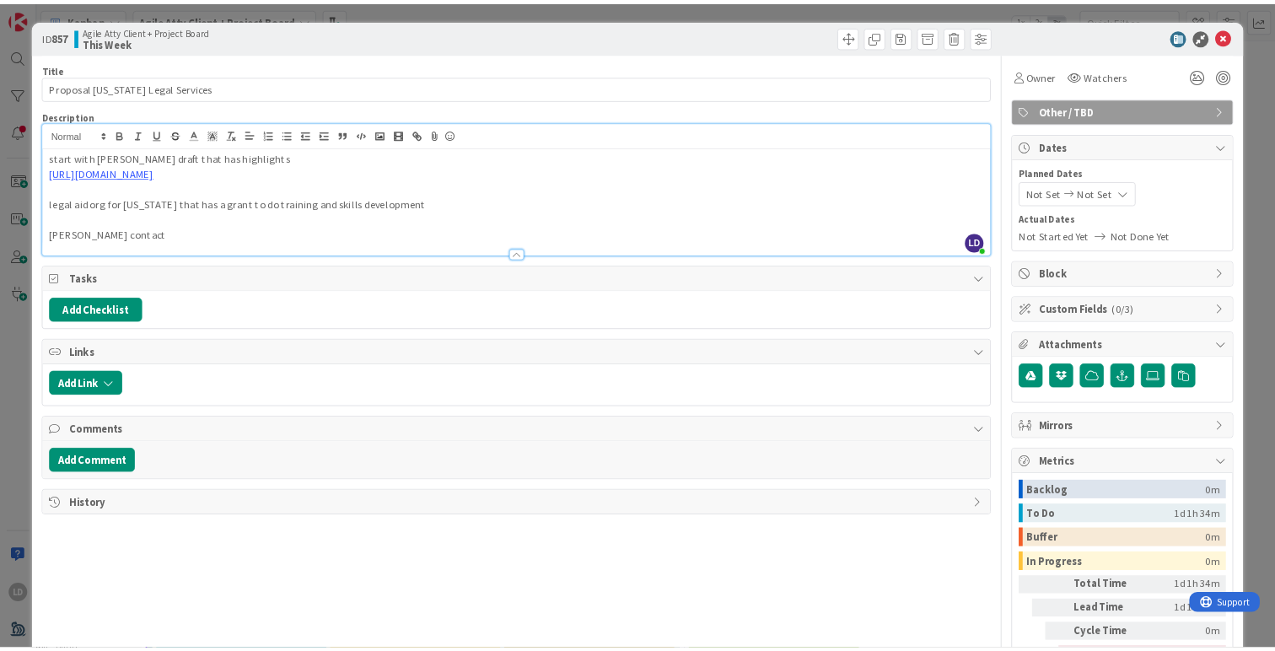
scroll to position [3582, 557]
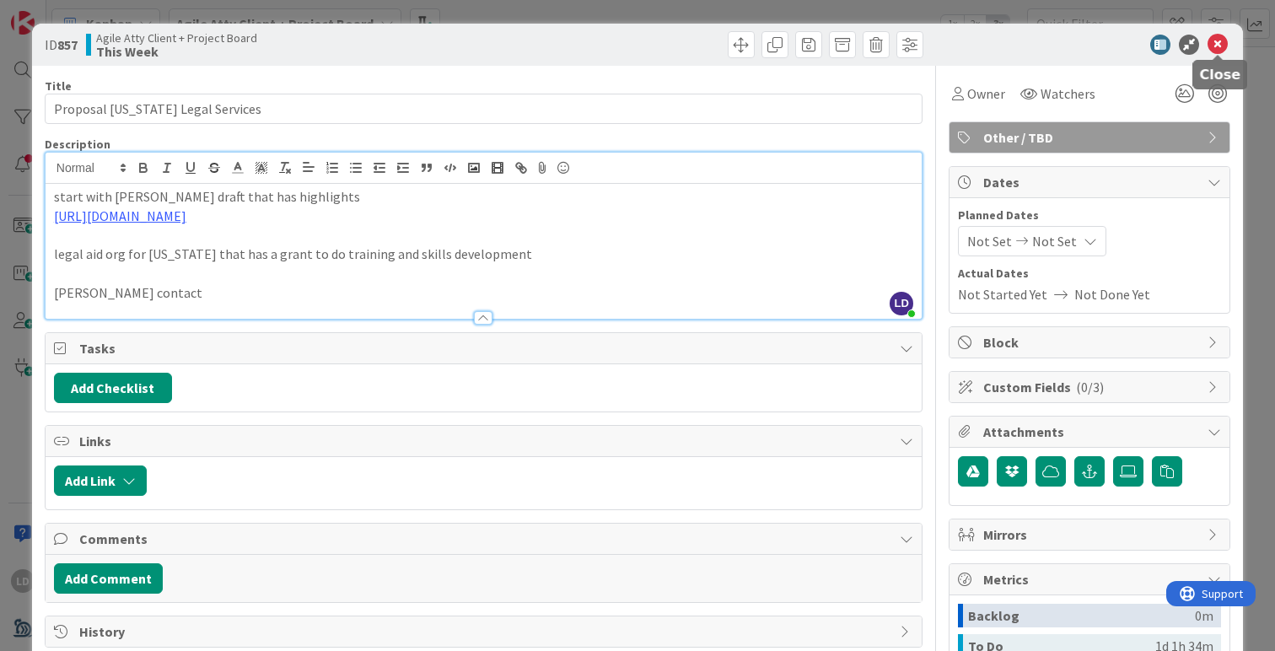
click at [1210, 41] on icon at bounding box center [1217, 45] width 20 height 20
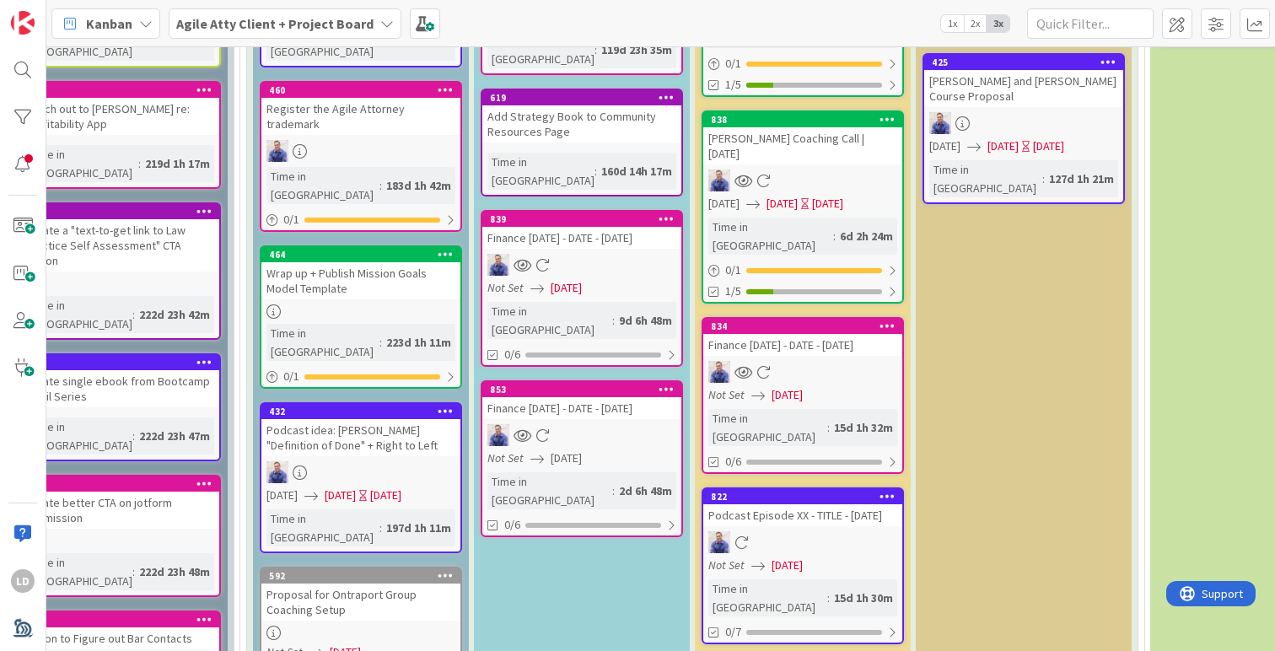
scroll to position [2308, 282]
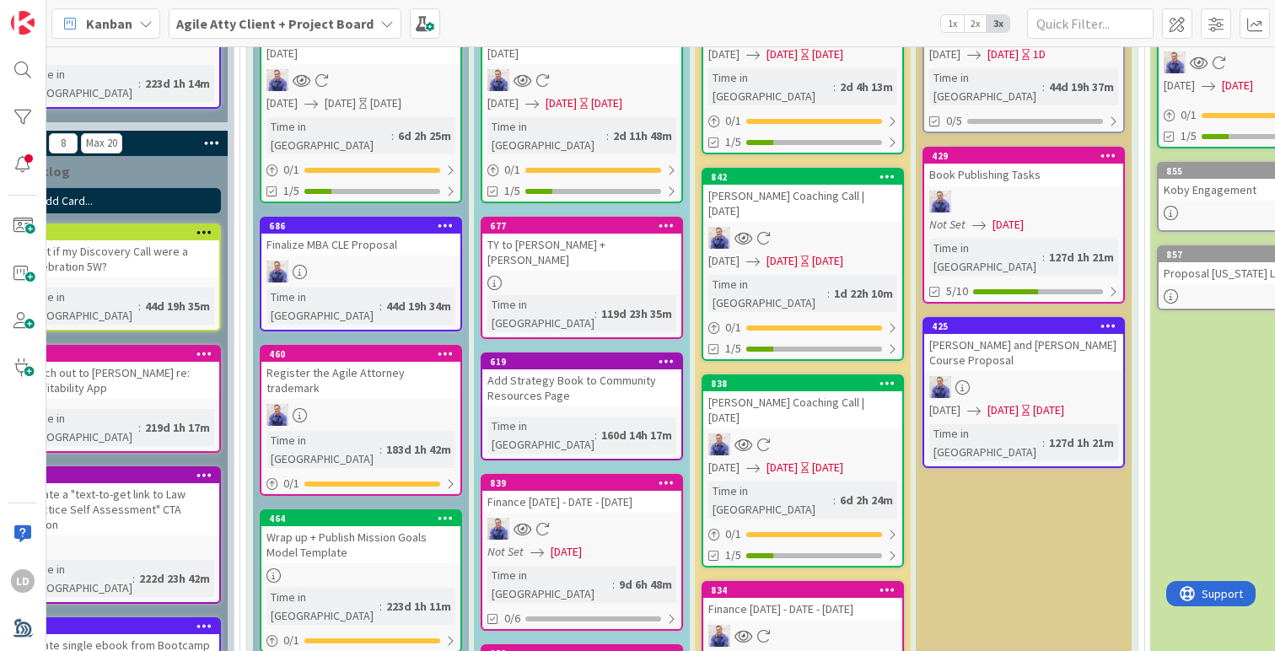
drag, startPoint x: 650, startPoint y: 434, endPoint x: 338, endPoint y: 2, distance: 533.3
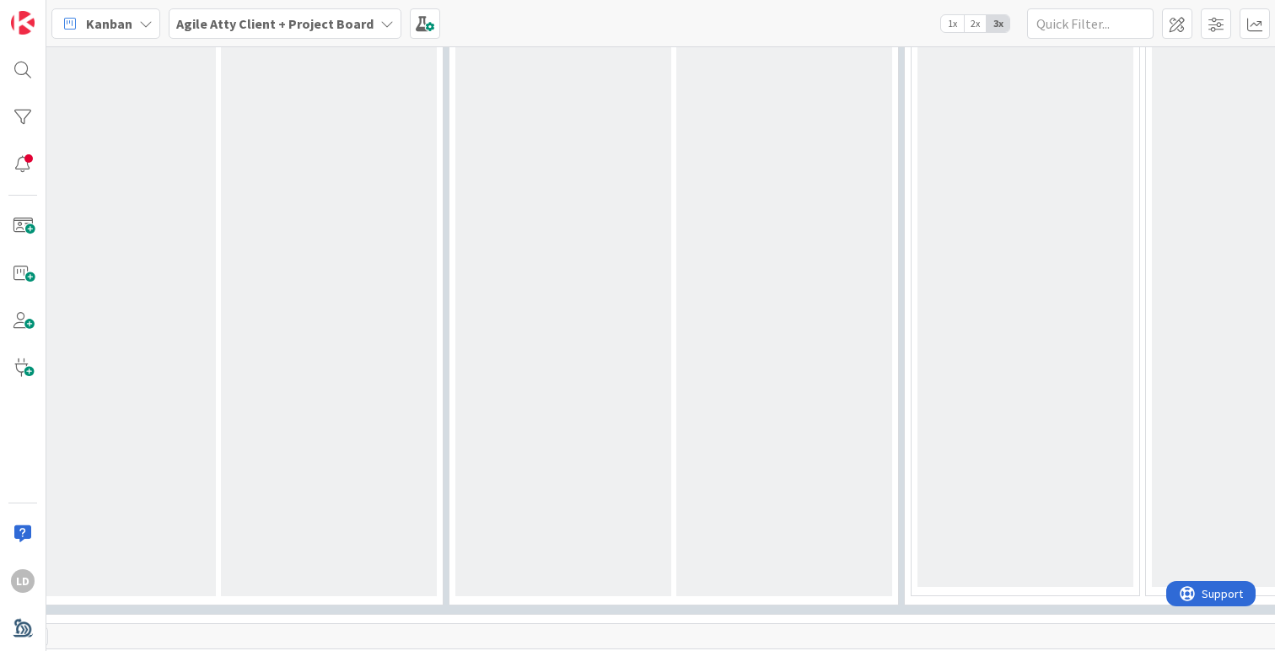
scroll to position [1174, 293]
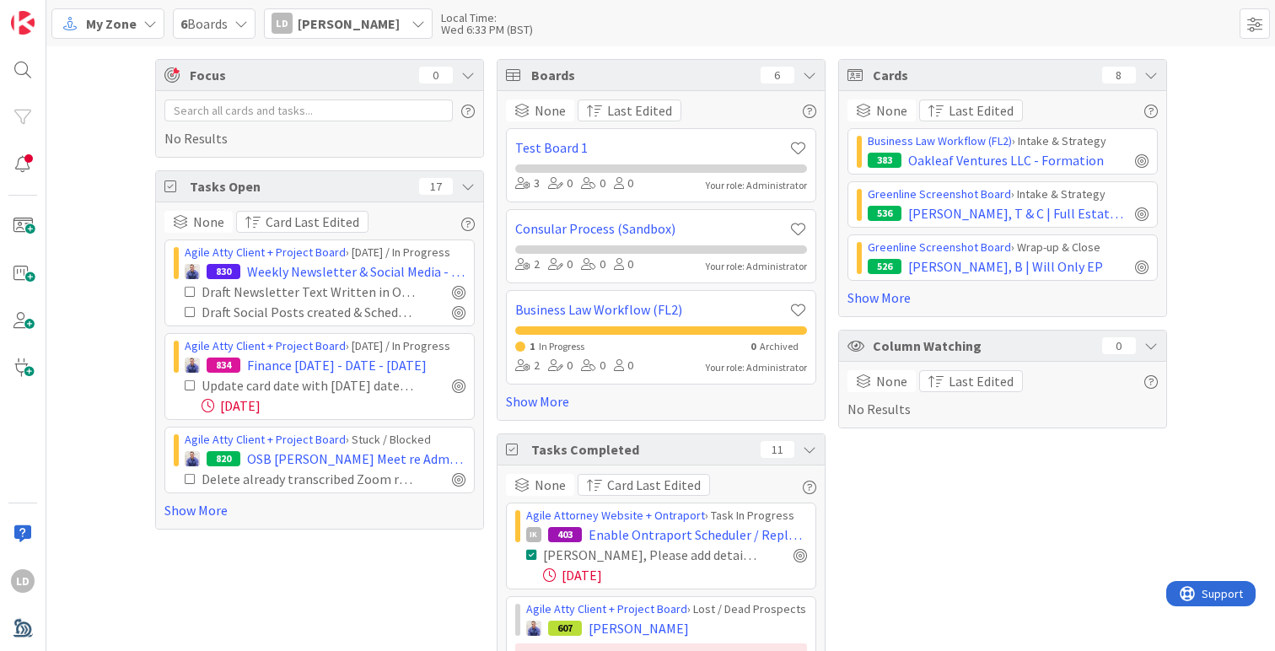
click at [346, 30] on span "[PERSON_NAME]" at bounding box center [349, 23] width 102 height 20
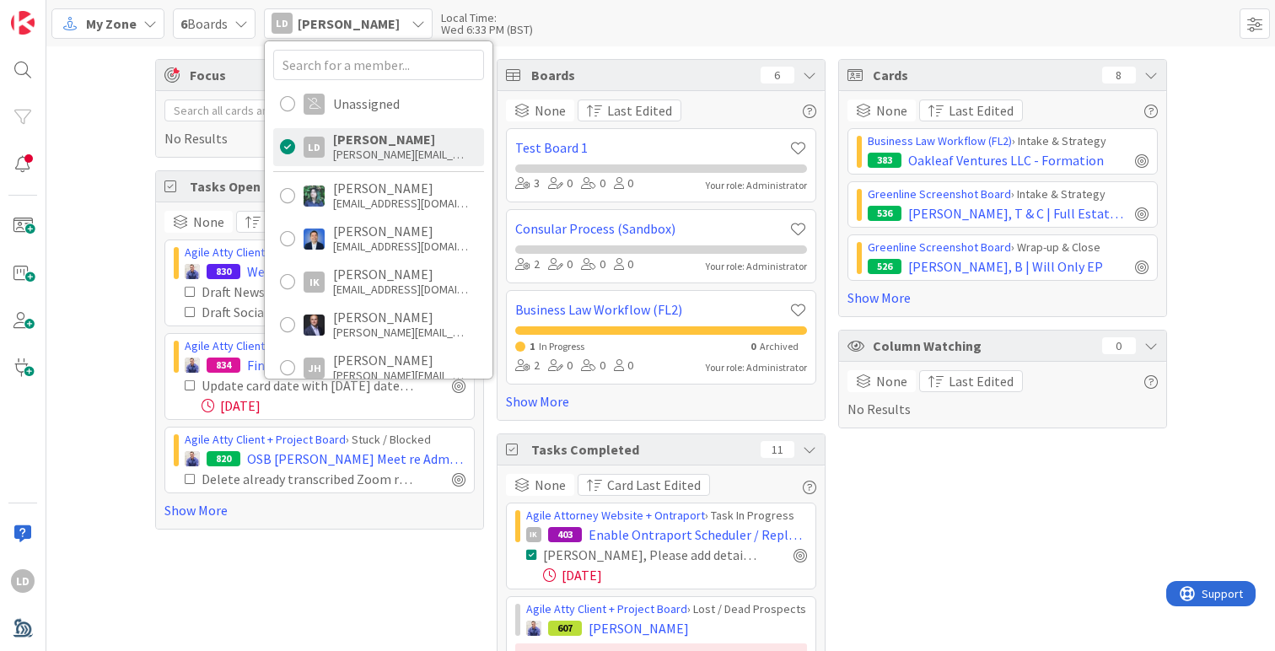
click at [129, 31] on span "My Zone" at bounding box center [111, 23] width 51 height 20
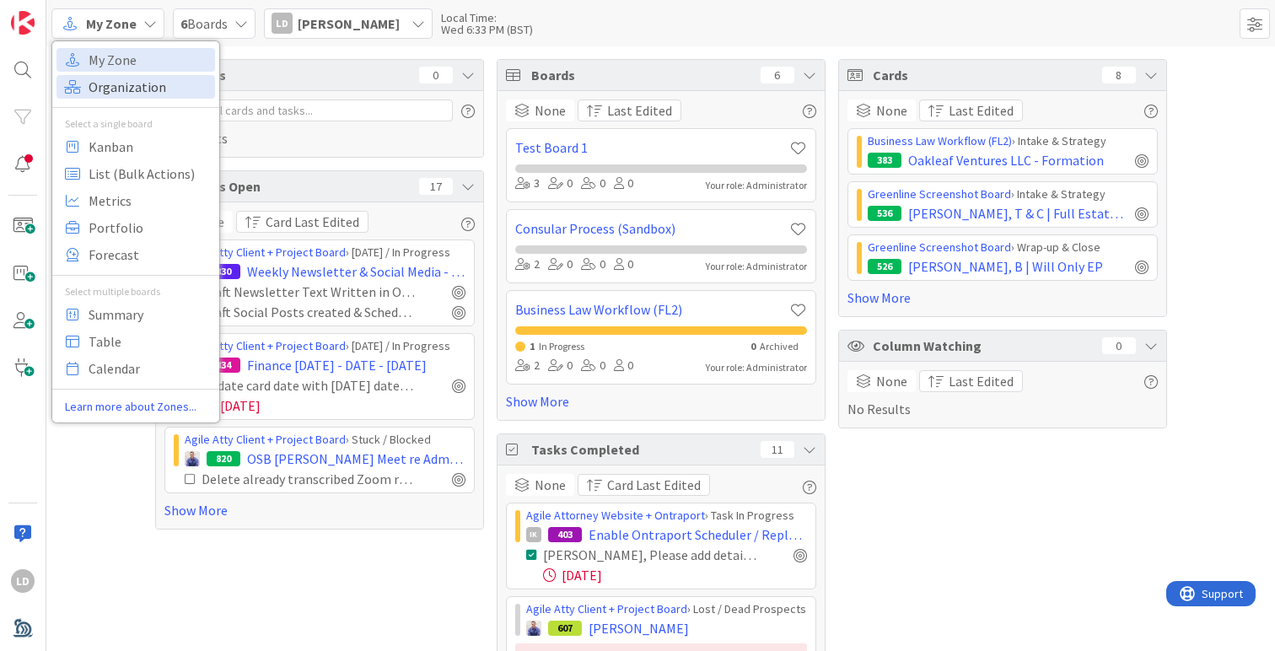
click at [116, 76] on span "Organization" at bounding box center [149, 86] width 121 height 25
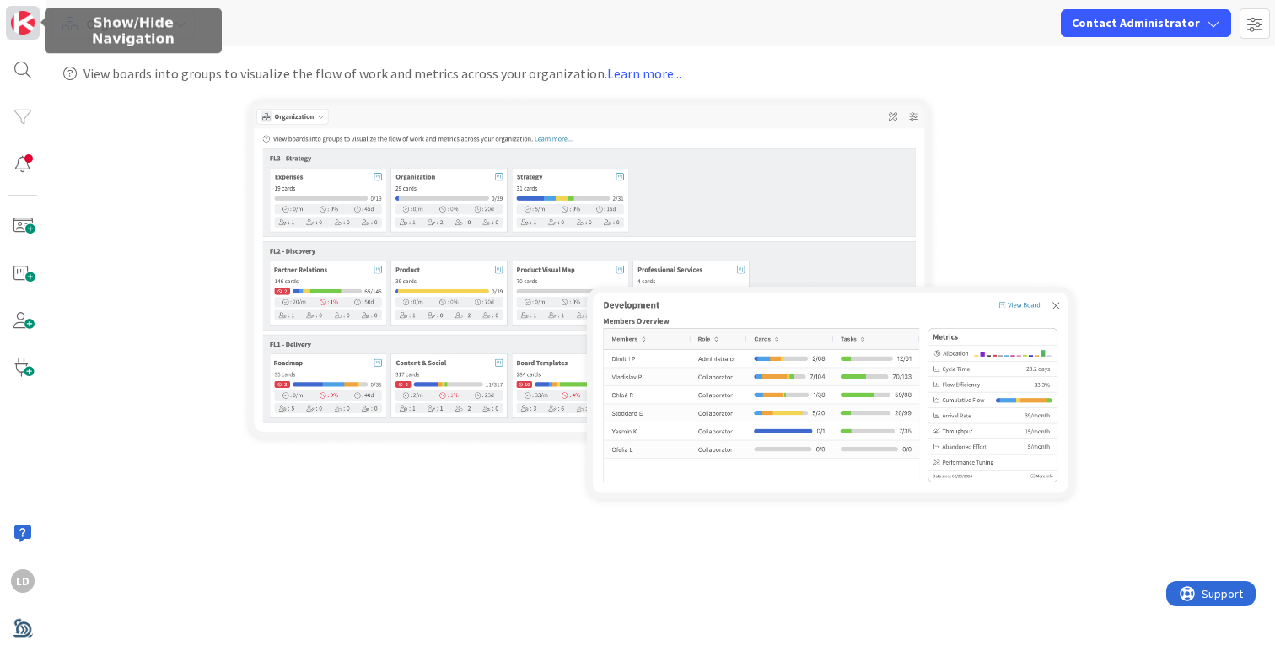
click at [20, 21] on img at bounding box center [23, 23] width 24 height 24
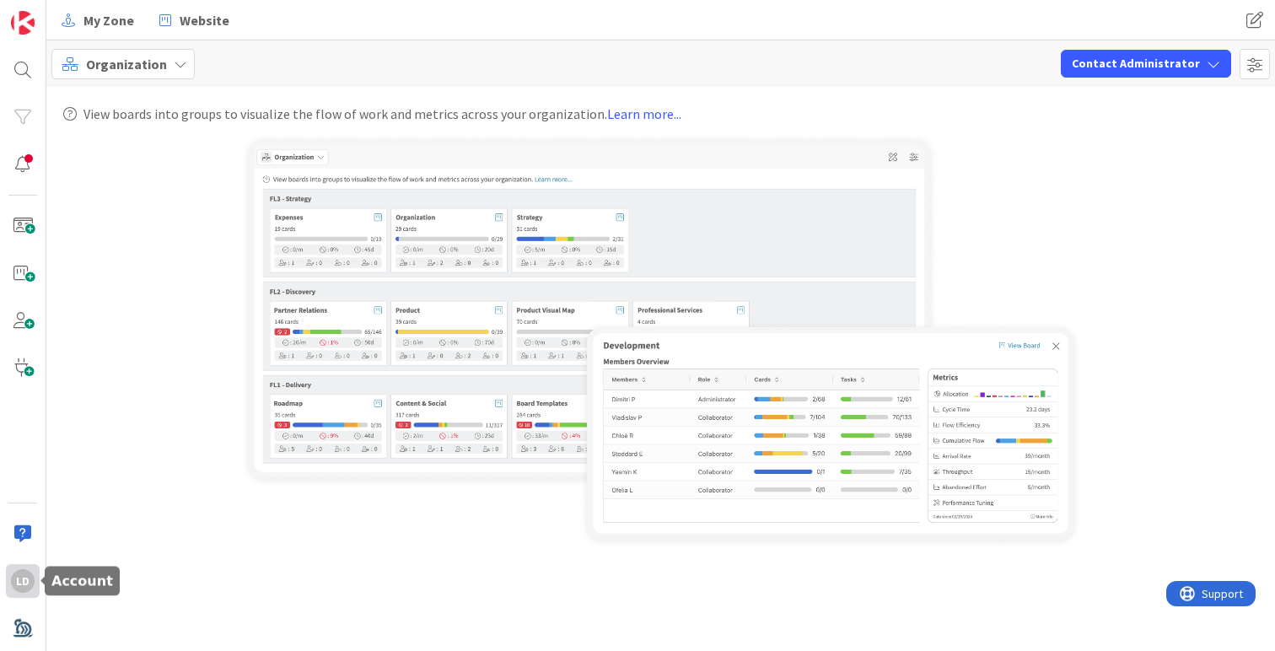
click at [21, 583] on div "LD" at bounding box center [23, 581] width 24 height 24
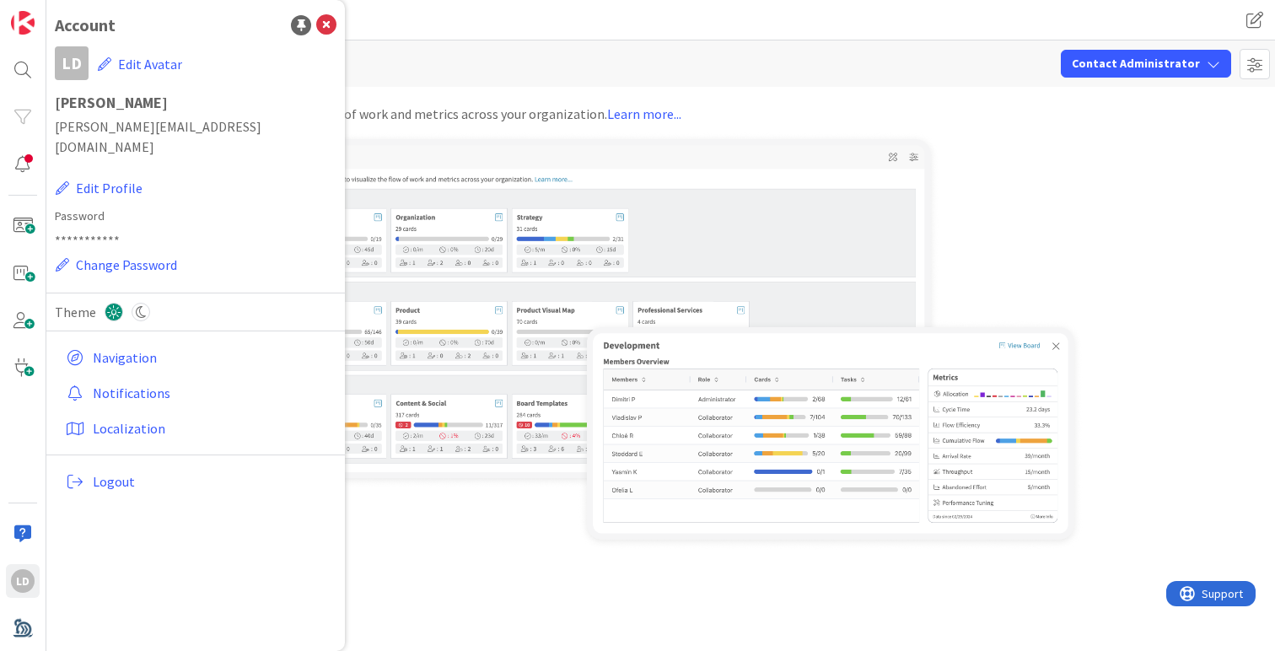
click at [454, 47] on div "Organization Contact Administrator" at bounding box center [660, 63] width 1228 height 46
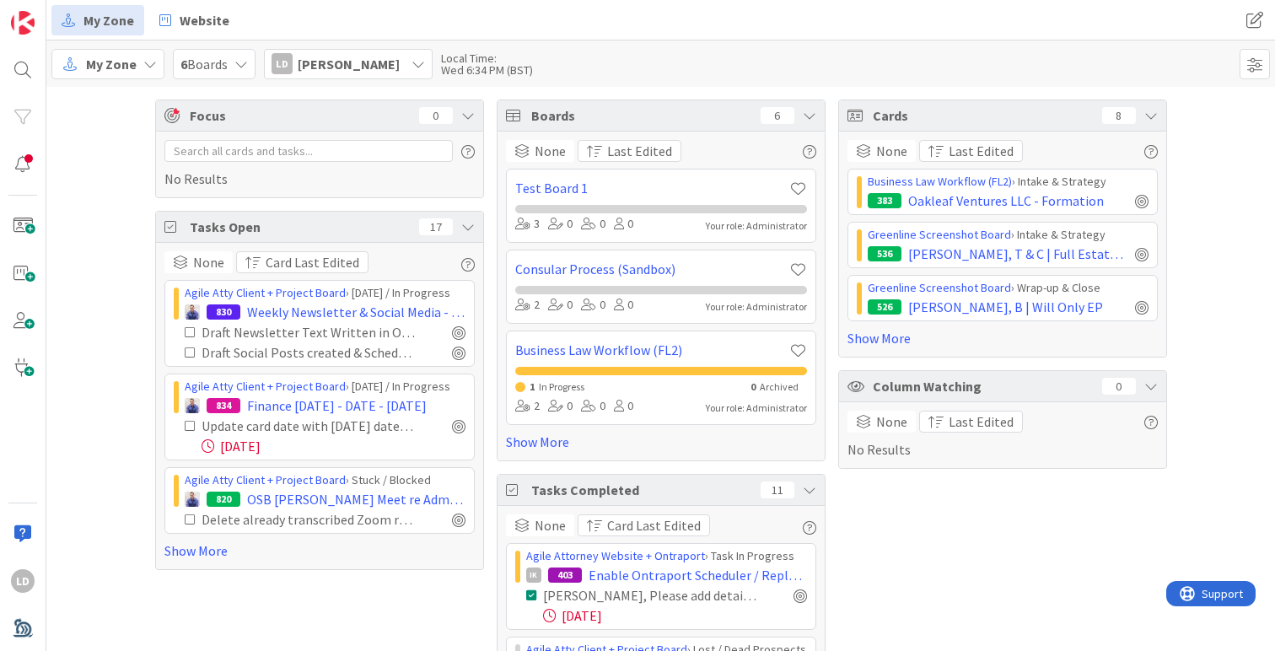
click at [367, 55] on span "[PERSON_NAME]" at bounding box center [349, 64] width 102 height 20
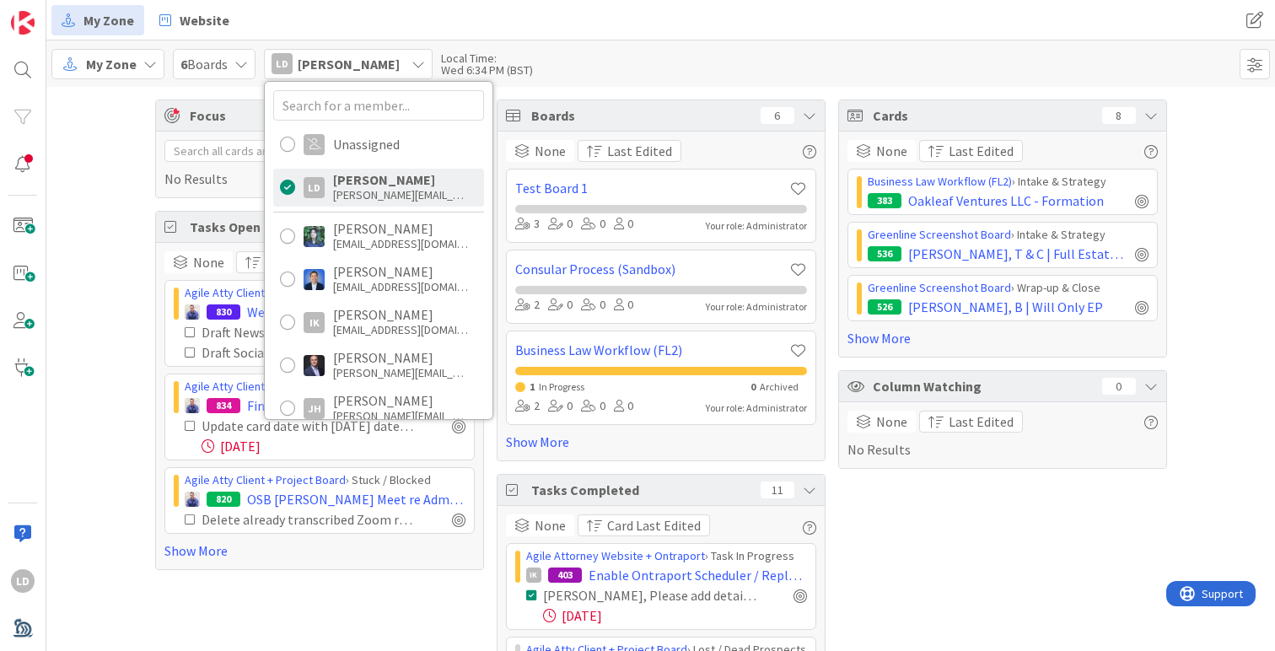
click at [198, 54] on span "6 Boards" at bounding box center [203, 64] width 47 height 20
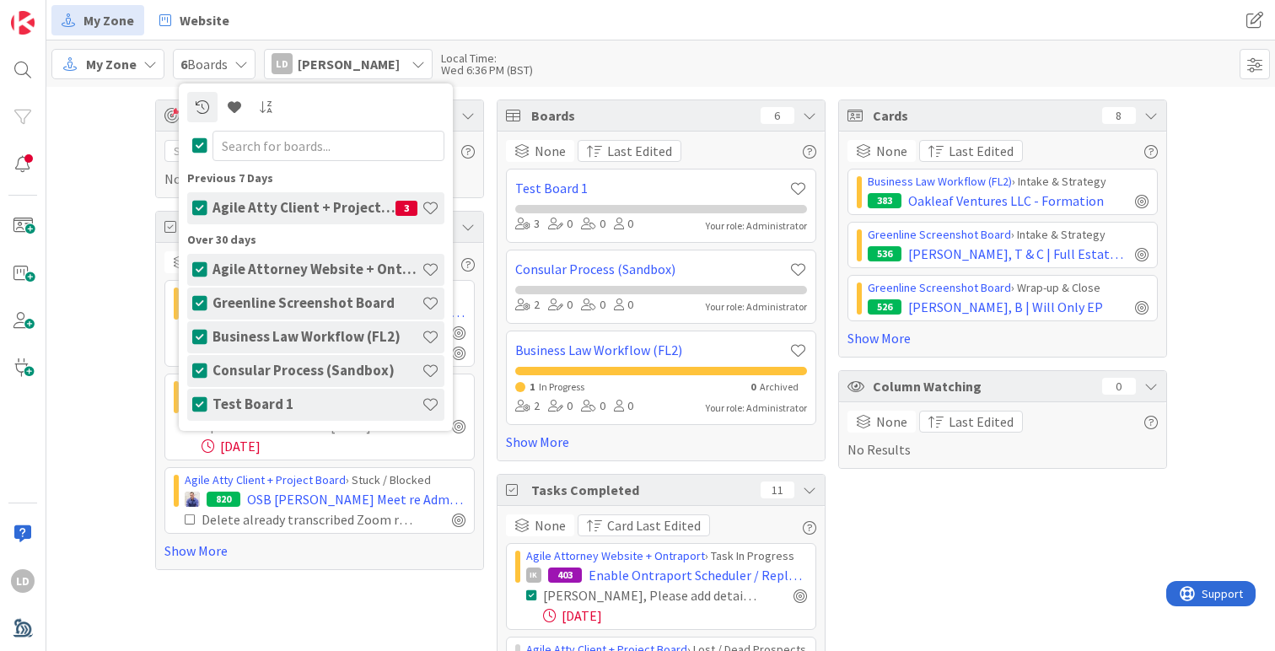
click at [250, 334] on h4 "Business Law Workflow (FL2)" at bounding box center [316, 336] width 209 height 17
click at [99, 394] on div "Focus 0 No Results Tasks Open 17 None Card Last Edited Agile Atty Client + Proj…" at bounding box center [660, 476] width 1228 height 779
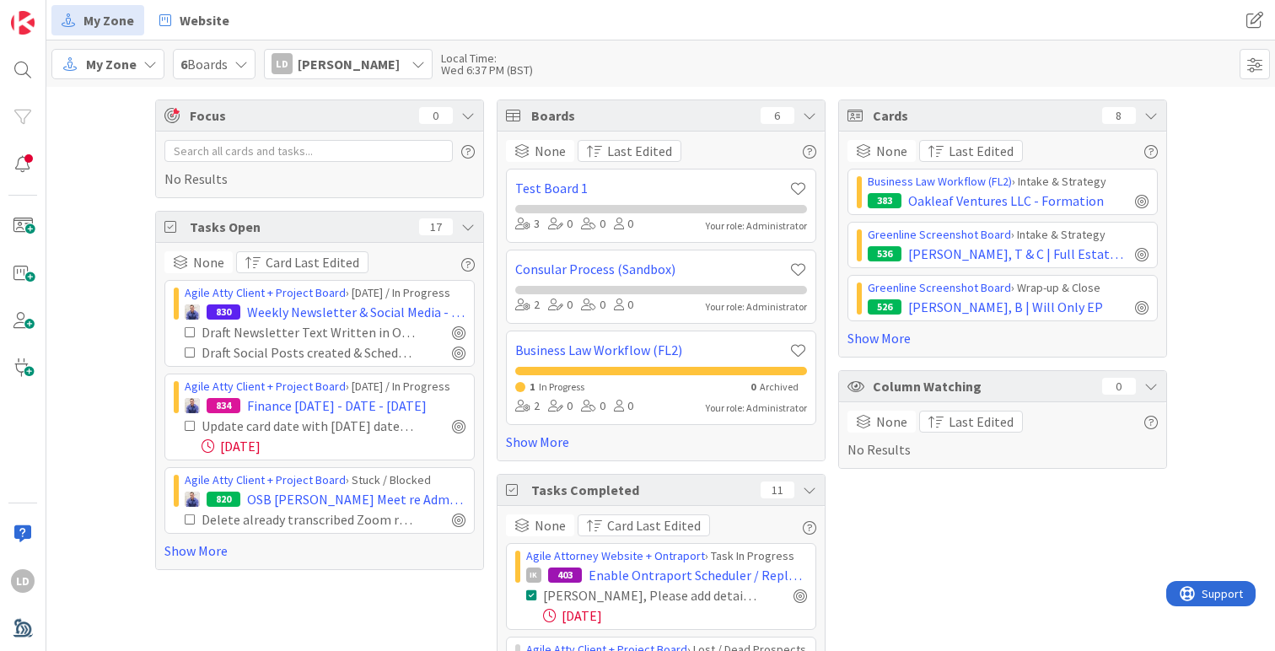
click at [123, 74] on div "My Zone" at bounding box center [107, 64] width 113 height 30
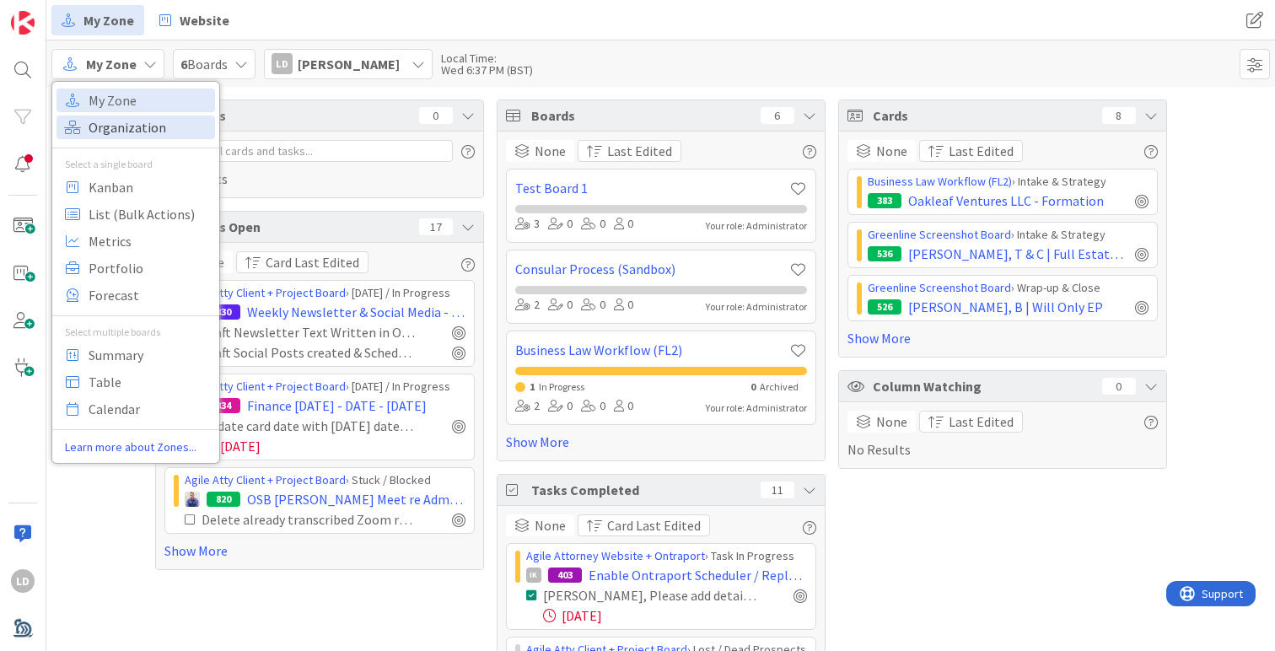
click at [163, 137] on span "Organization" at bounding box center [149, 127] width 121 height 25
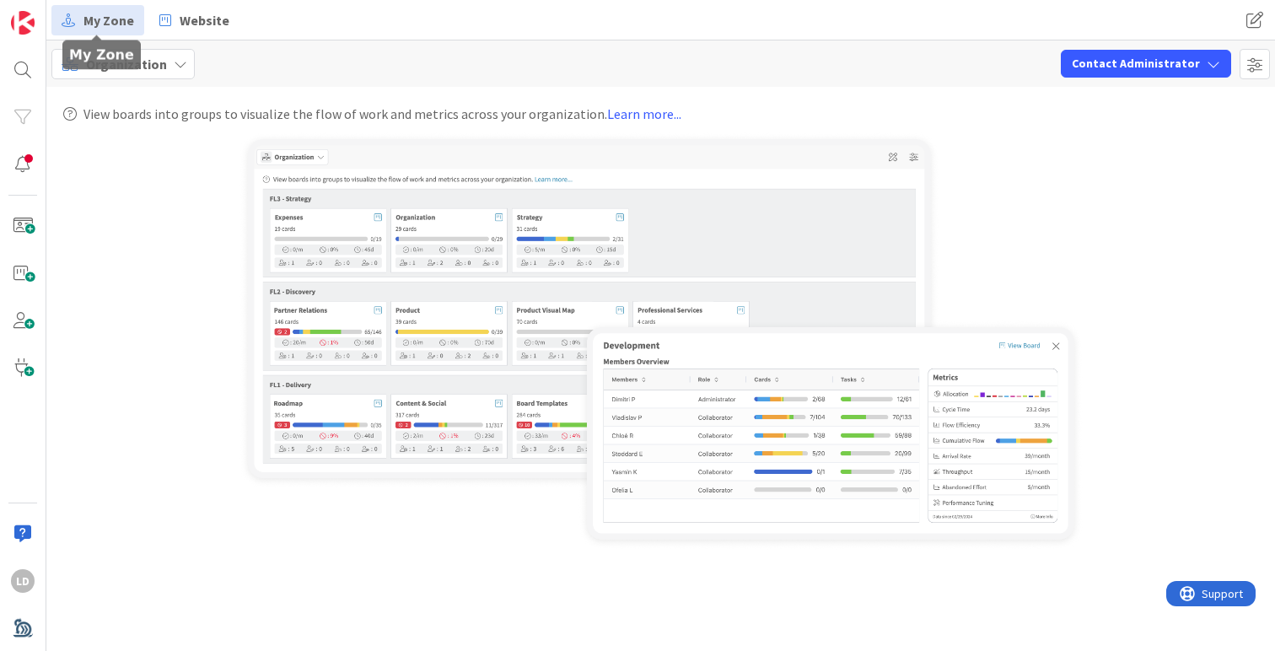
click at [114, 20] on span "My Zone" at bounding box center [108, 20] width 51 height 20
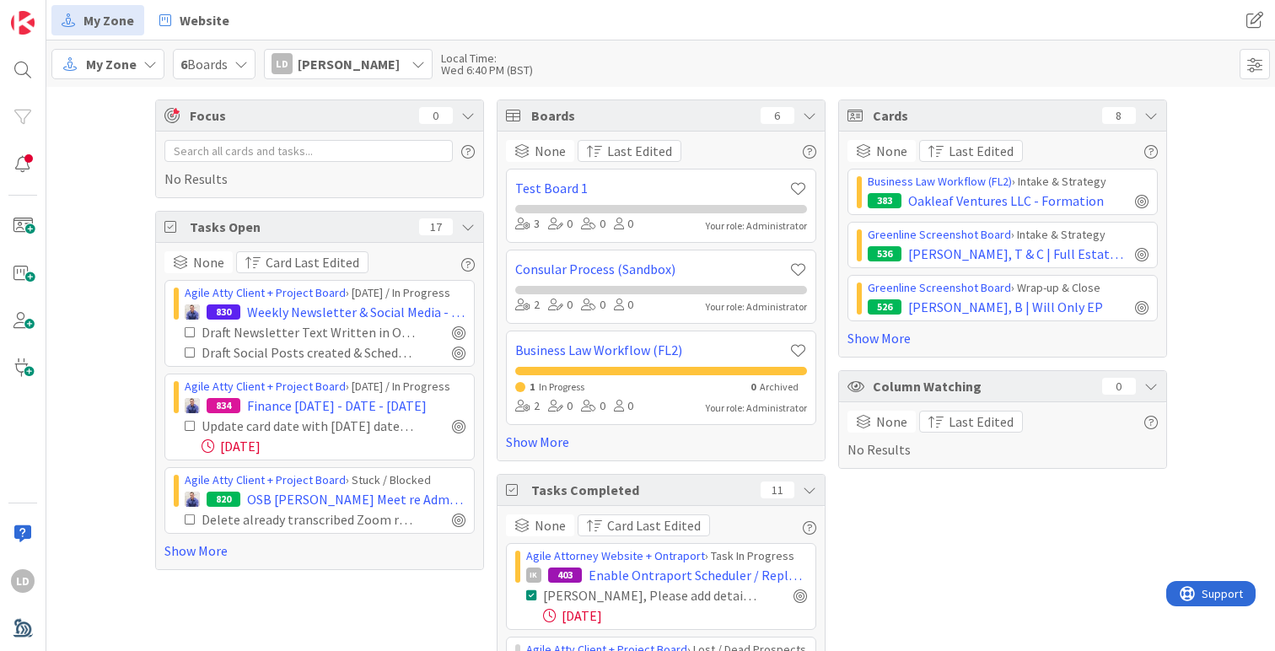
click at [153, 60] on icon at bounding box center [149, 63] width 13 height 13
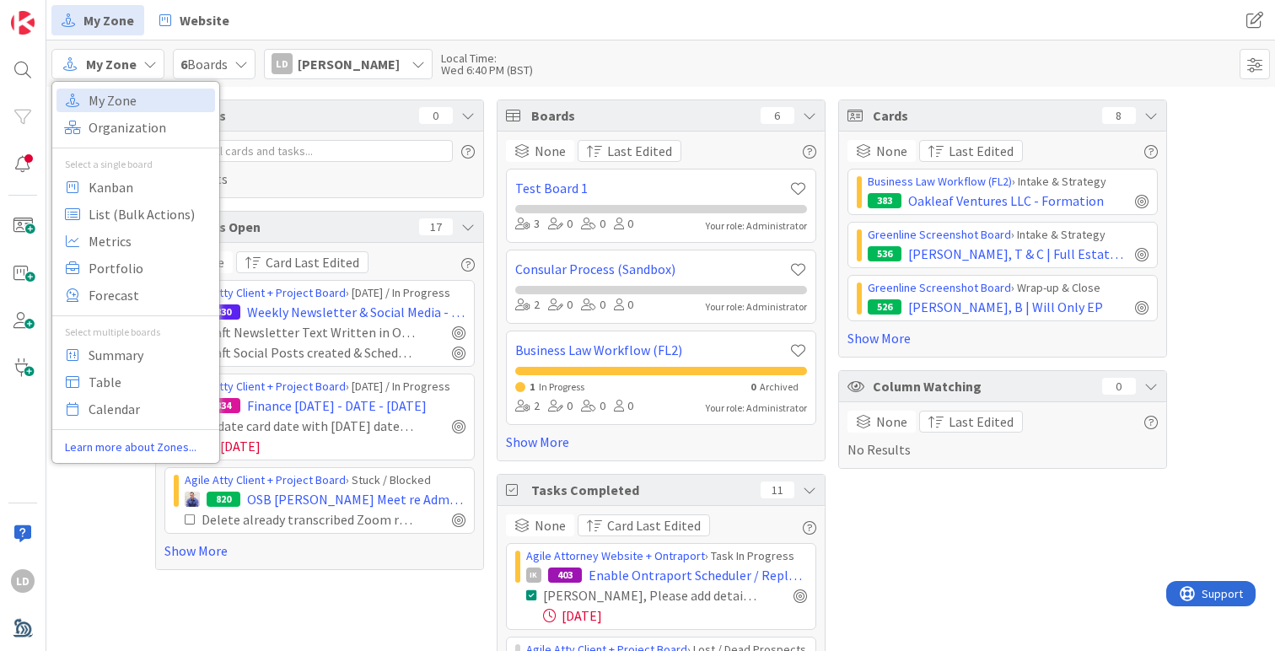
click at [244, 52] on div "6 Boards" at bounding box center [214, 64] width 83 height 30
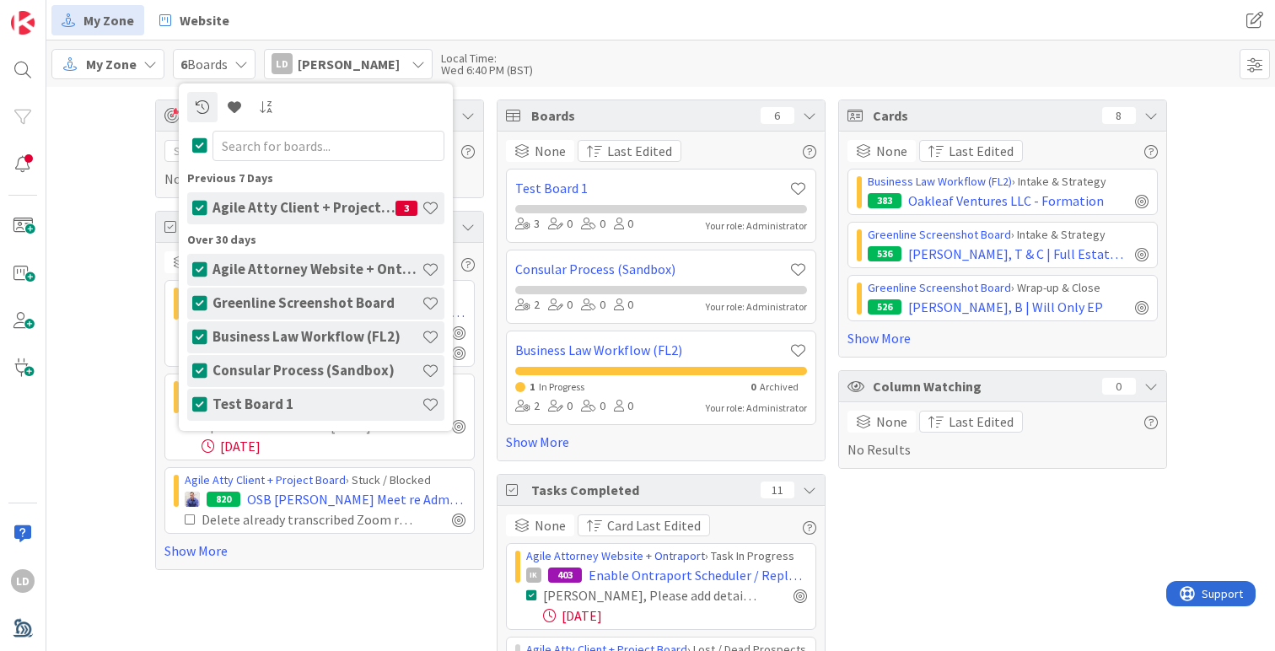
click at [414, 59] on icon at bounding box center [417, 63] width 13 height 13
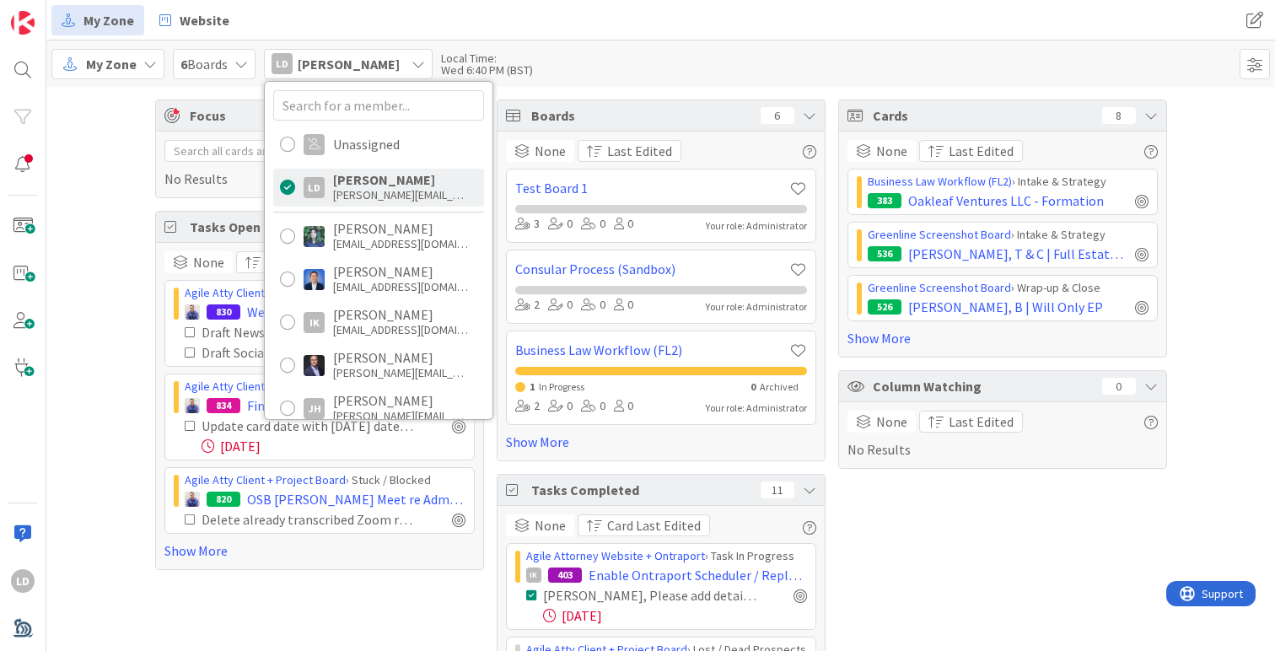
click at [240, 57] on icon at bounding box center [240, 63] width 13 height 13
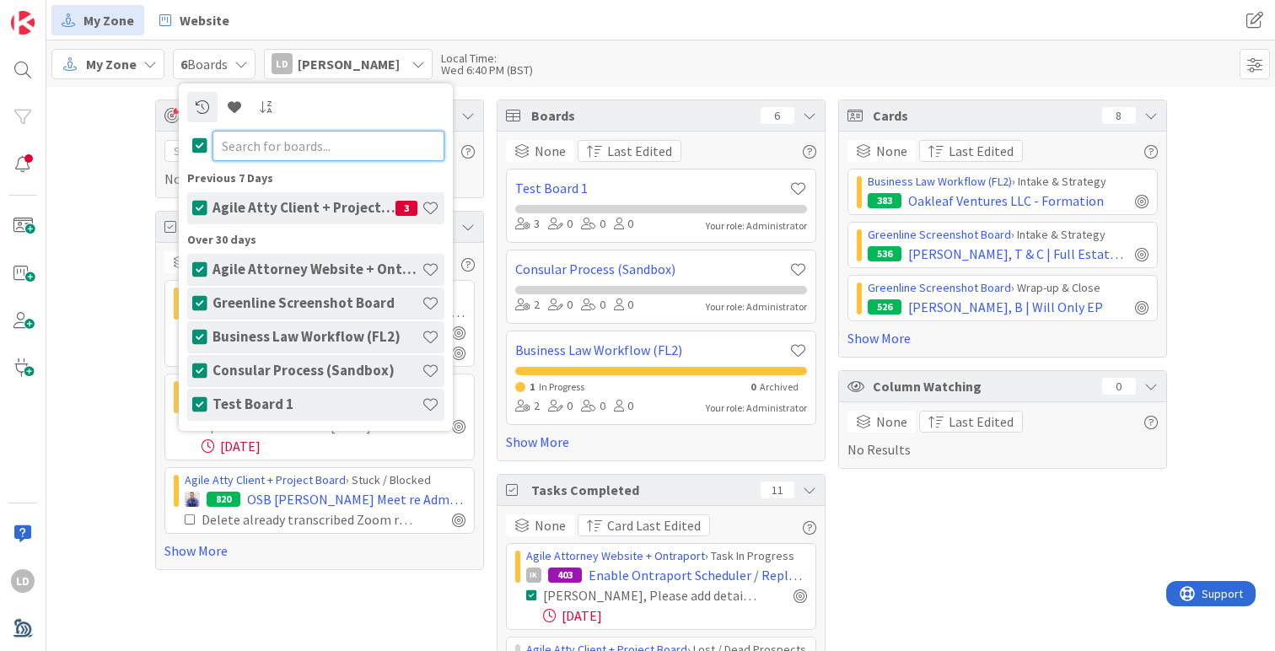
click at [295, 143] on input "text" at bounding box center [328, 146] width 232 height 30
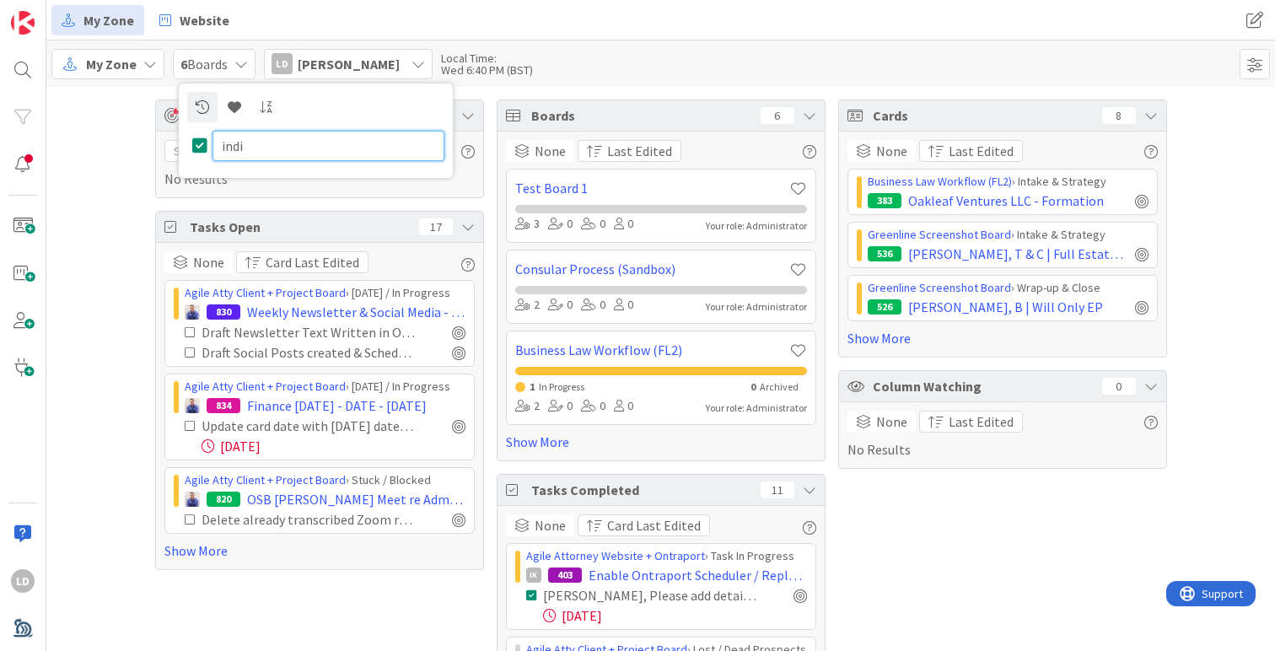
click at [247, 137] on input "indi" at bounding box center [328, 146] width 232 height 30
type input "FL"
